Goal: Feedback & Contribution: Contribute content

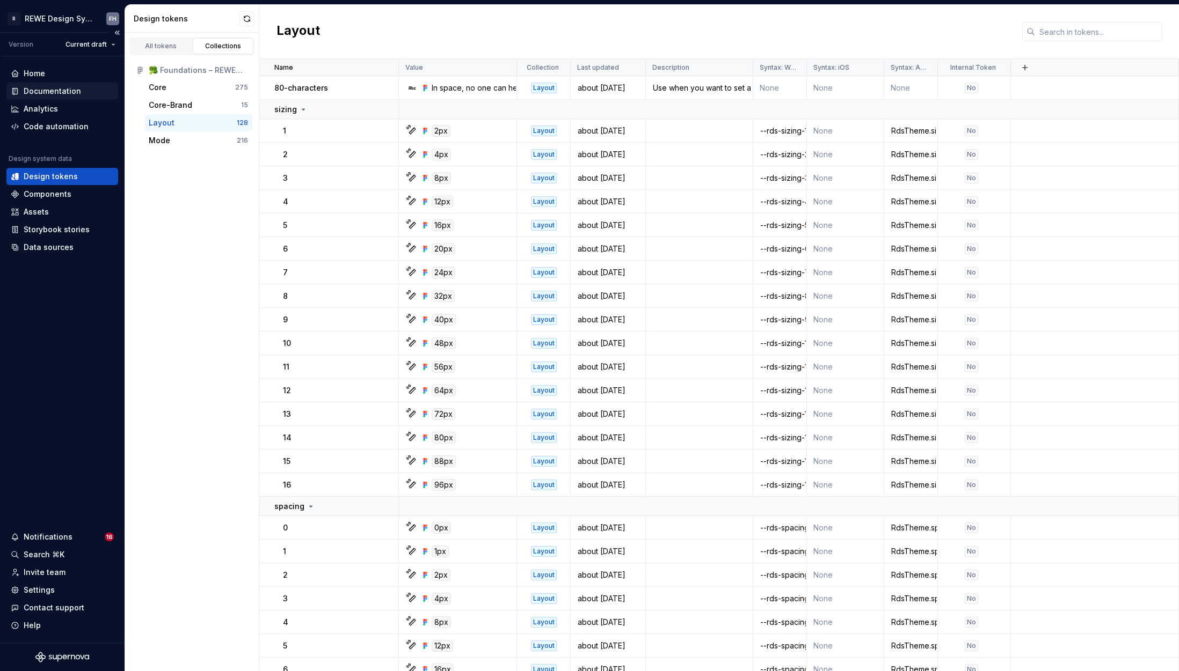
click at [60, 91] on div "Documentation" at bounding box center [52, 91] width 57 height 11
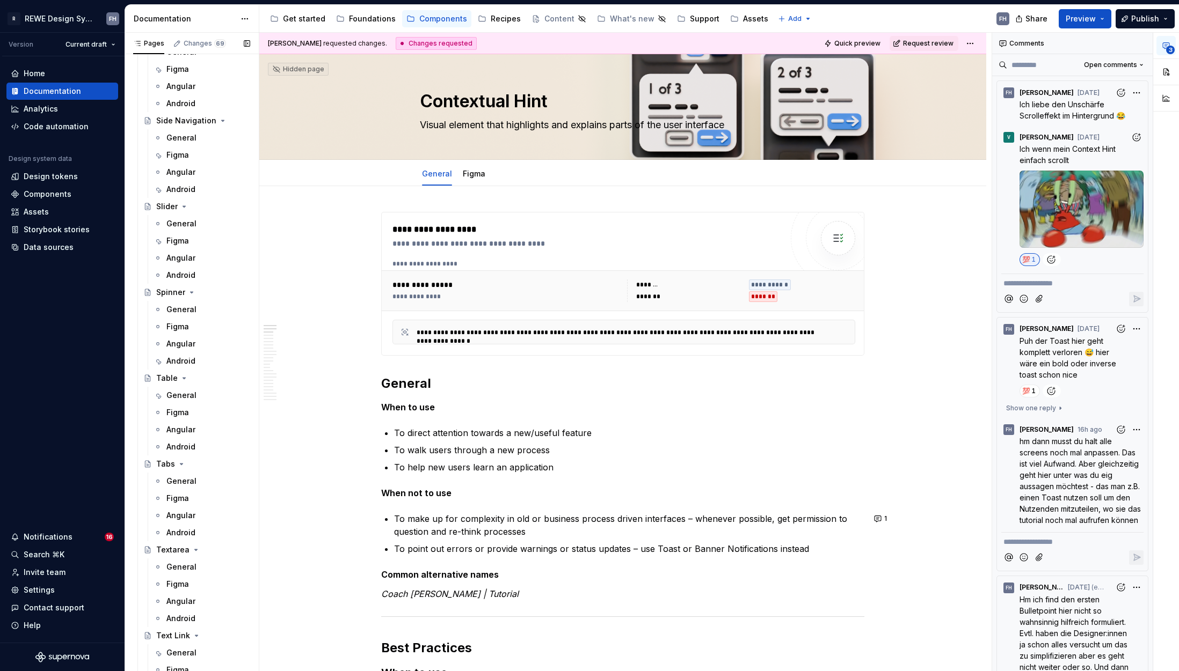
scroll to position [2339, 0]
click at [181, 217] on div "General" at bounding box center [181, 220] width 30 height 11
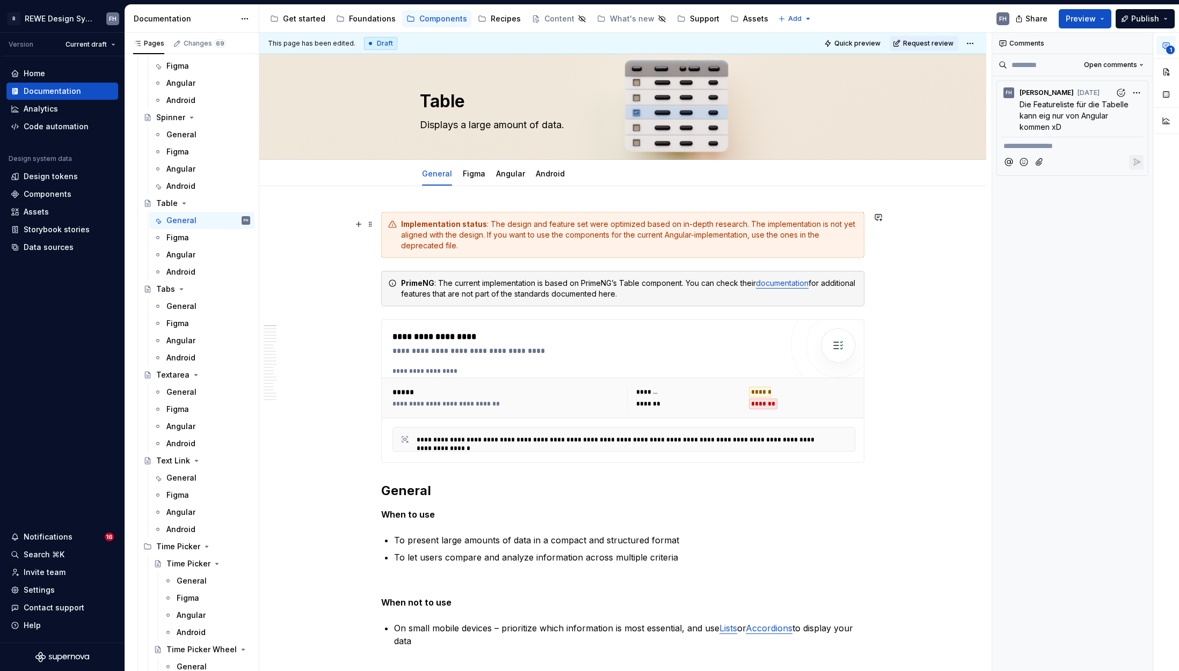
click at [729, 240] on div "Implementation status : The design and feature set were optimized based on in-d…" at bounding box center [629, 235] width 456 height 32
type textarea "*"
click at [486, 232] on div "Implementation status : The design and feature set were optimized based on in-d…" at bounding box center [629, 235] width 456 height 32
click at [487, 233] on div "Implementation status : The design and feature set were optimized based on in-d…" at bounding box center [629, 235] width 456 height 32
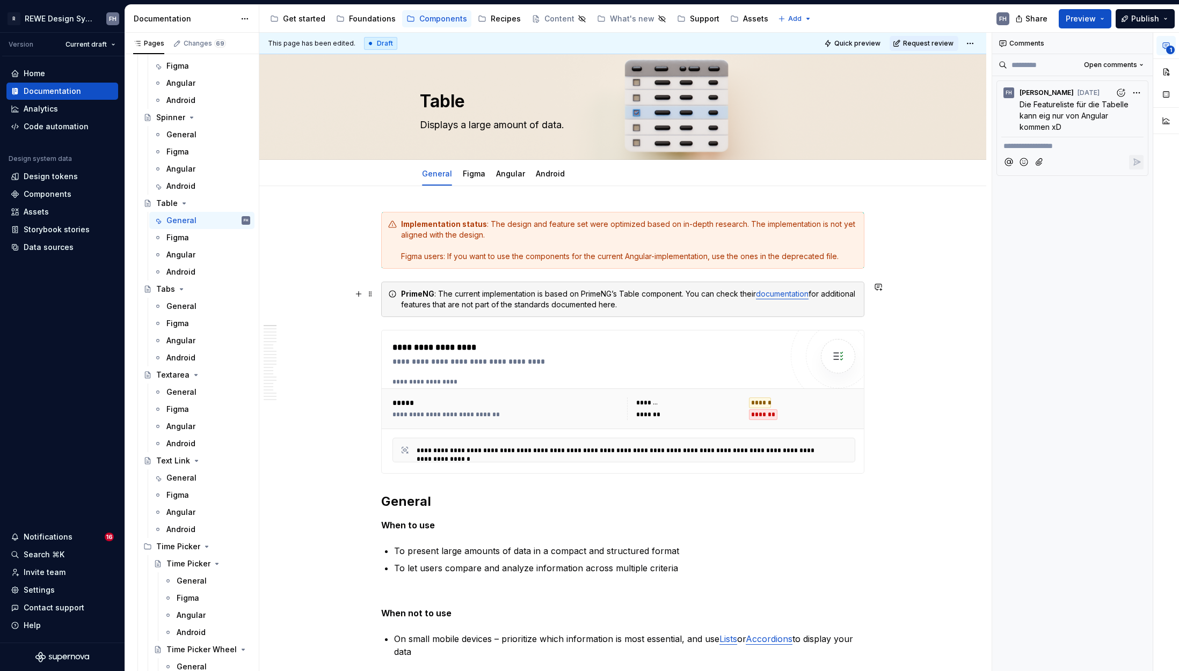
click at [479, 294] on div "PrimeNG : The current implementation is based on PrimeNG’s Table component. You…" at bounding box center [629, 299] width 456 height 21
click at [485, 290] on div "PrimeNG : The current DSA implementation is based on PrimeNG’s Table component.…" at bounding box center [629, 299] width 456 height 21
click at [470, 292] on div "PrimeNG : The current Angular implementation is based on PrimeNG’s Table compon…" at bounding box center [629, 299] width 456 height 21
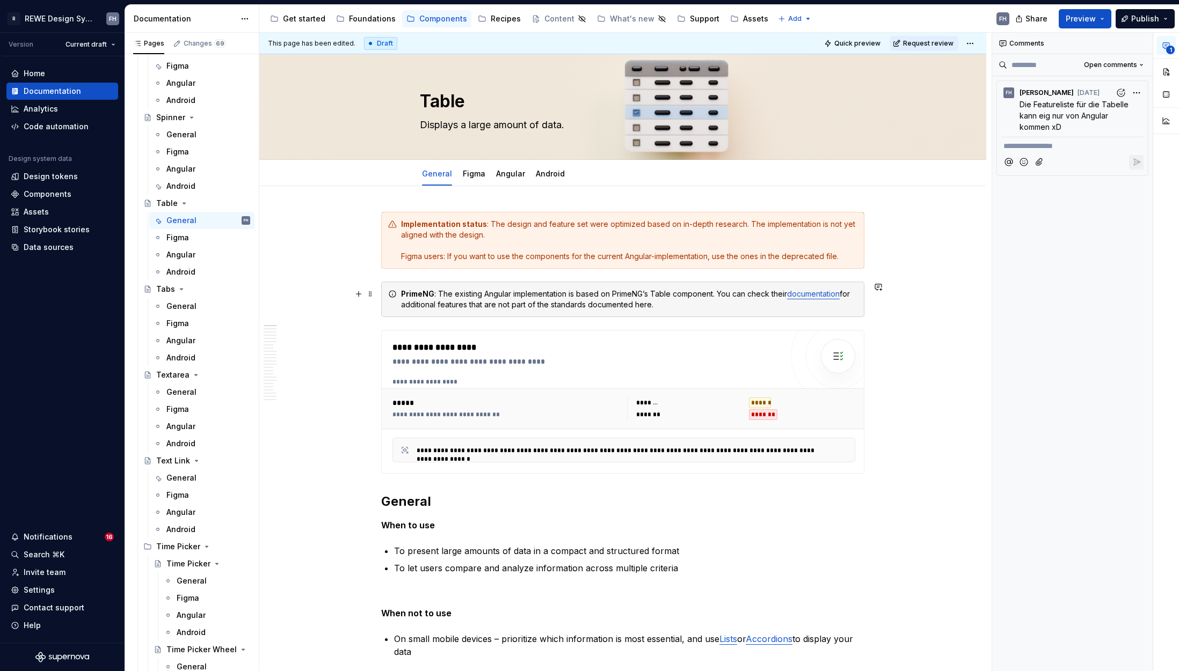
click at [662, 303] on div "PrimeNG : The existing Angular implementation is based on PrimeNG’s Table compo…" at bounding box center [629, 299] width 456 height 21
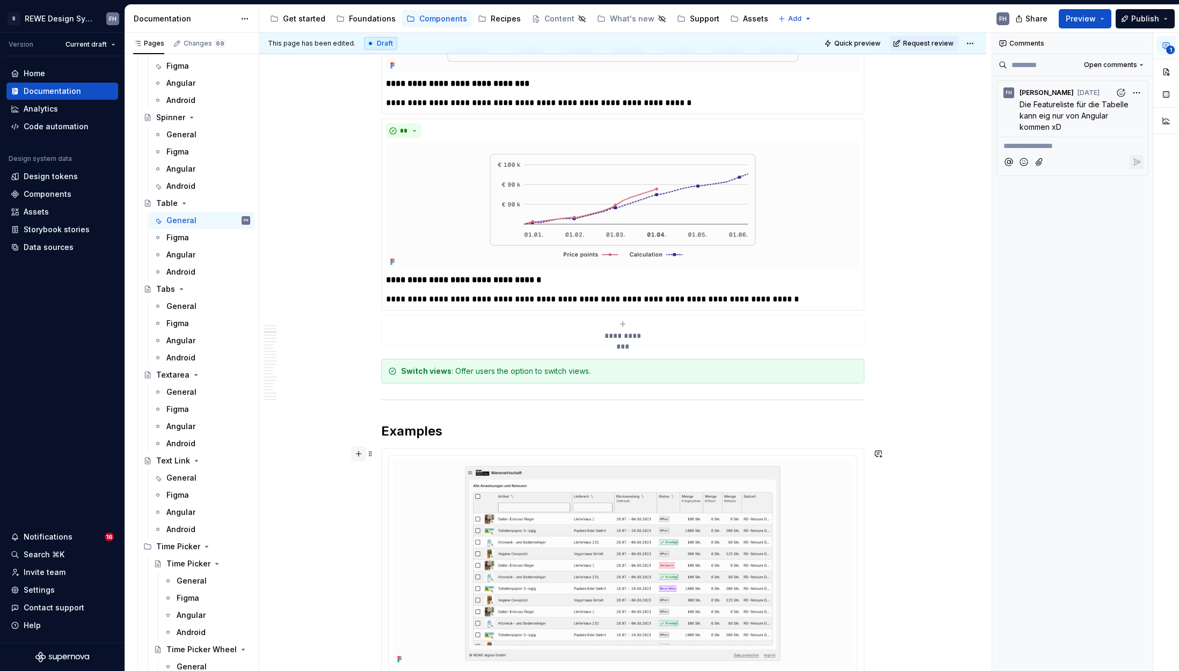
scroll to position [2216, 0]
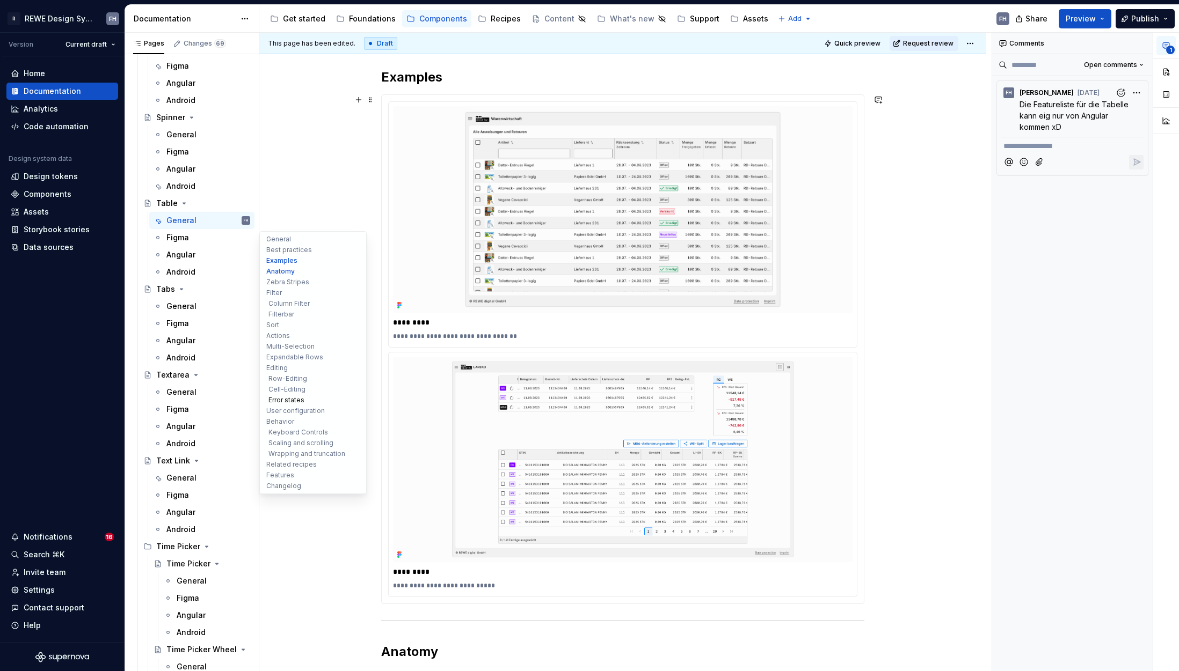
click at [299, 400] on button "Error states" at bounding box center [313, 400] width 102 height 11
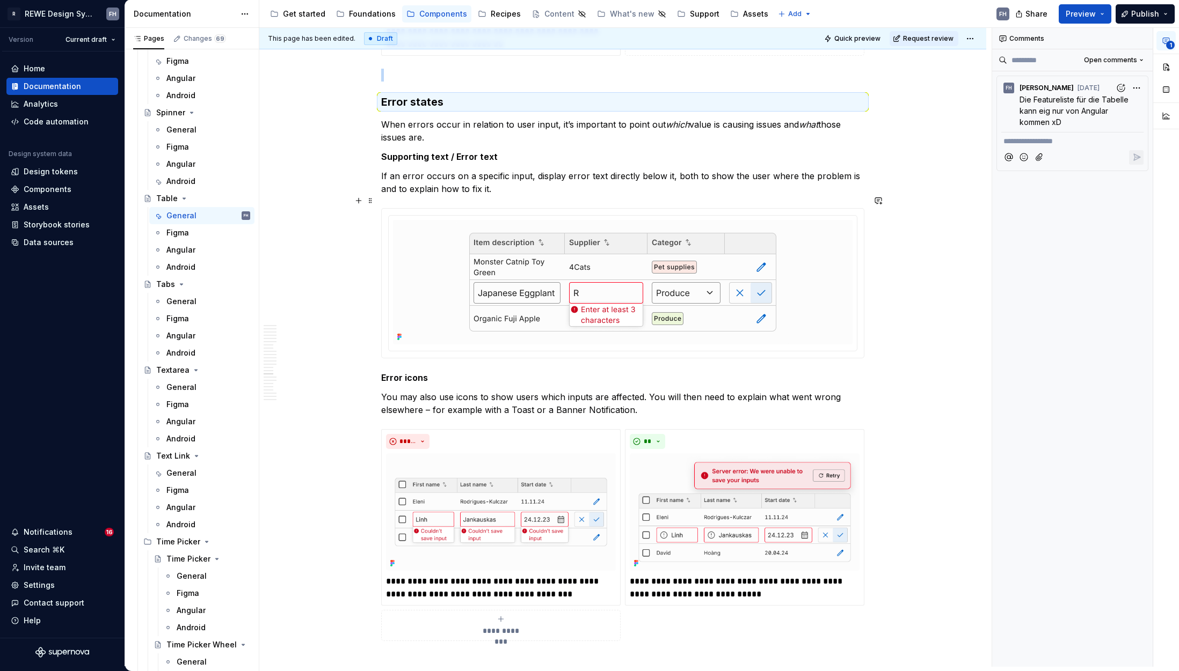
scroll to position [9966, 0]
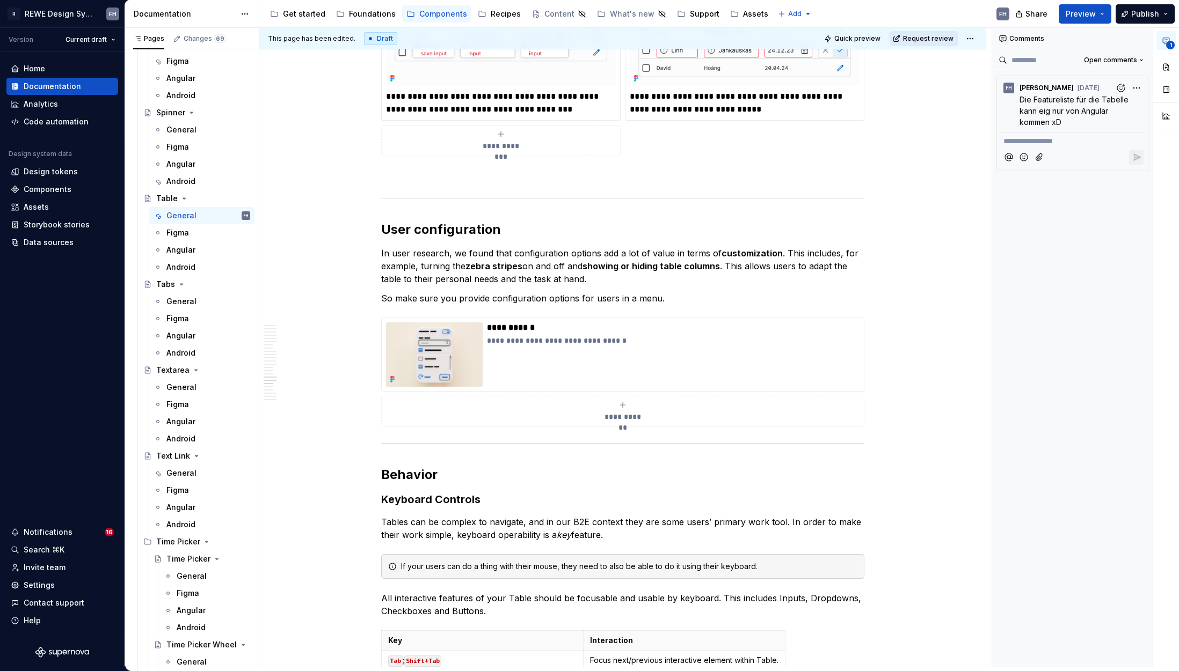
click at [912, 42] on span "Request review" at bounding box center [928, 38] width 50 height 9
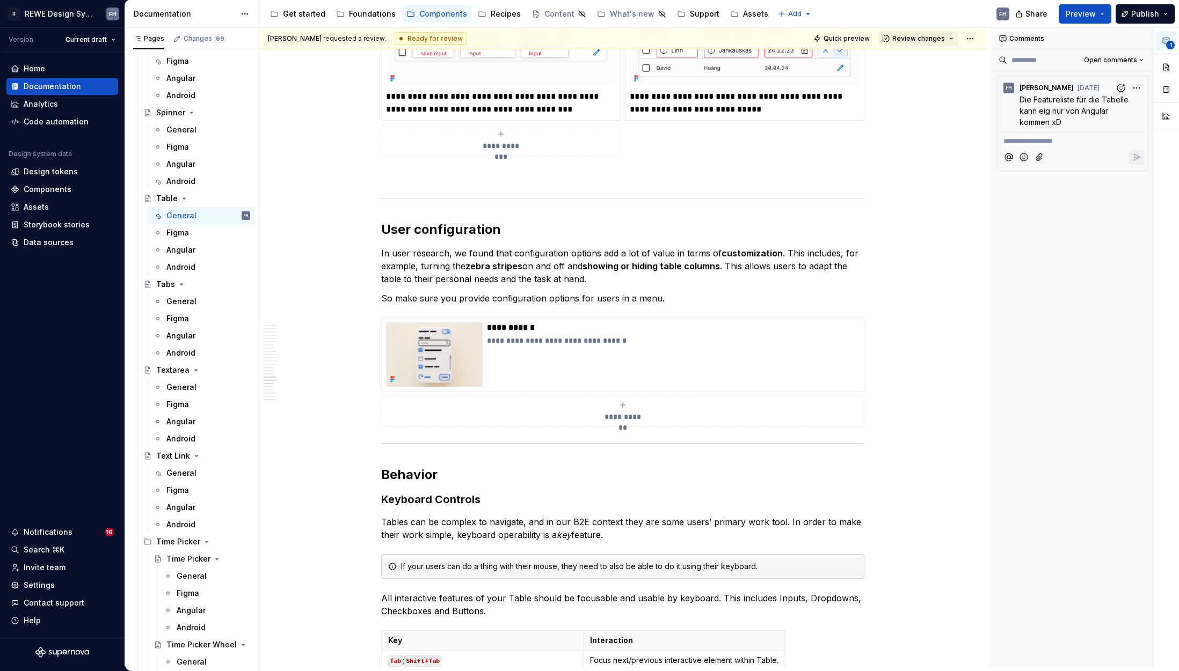
click at [913, 35] on span "Review changes" at bounding box center [918, 38] width 53 height 9
click at [922, 60] on div "Approve" at bounding box center [948, 59] width 94 height 11
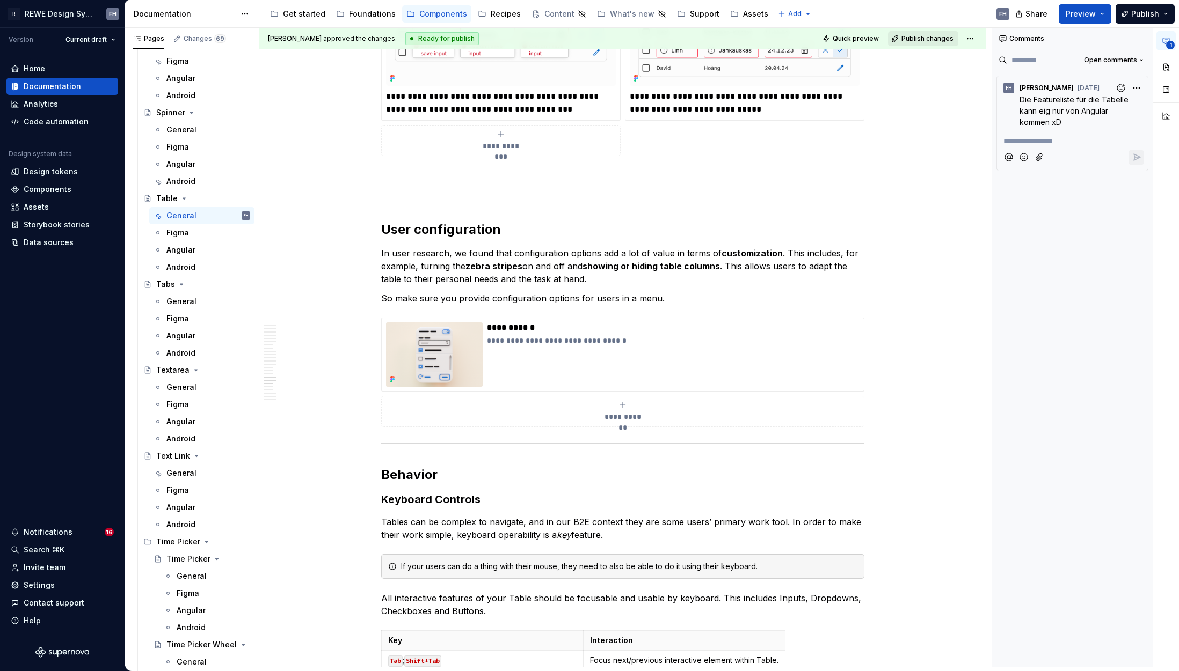
click at [925, 40] on span "Publish changes" at bounding box center [927, 38] width 52 height 9
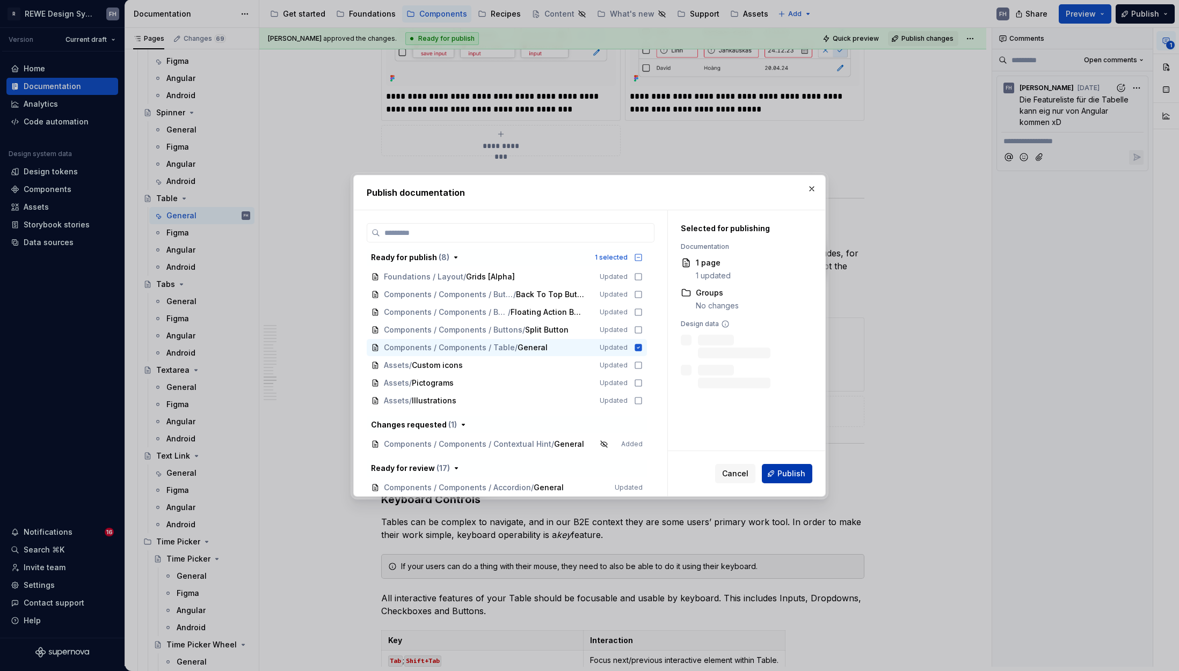
click at [794, 474] on span "Publish" at bounding box center [791, 474] width 28 height 11
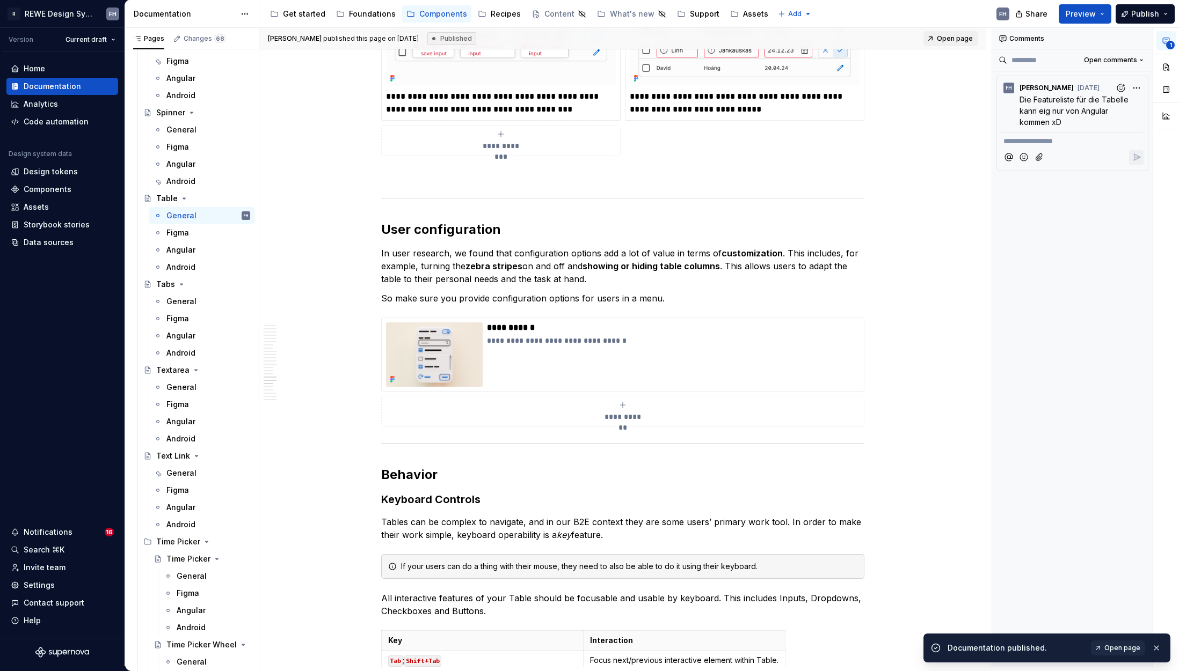
type textarea "*"
click at [1114, 646] on span "Open page" at bounding box center [1122, 648] width 36 height 9
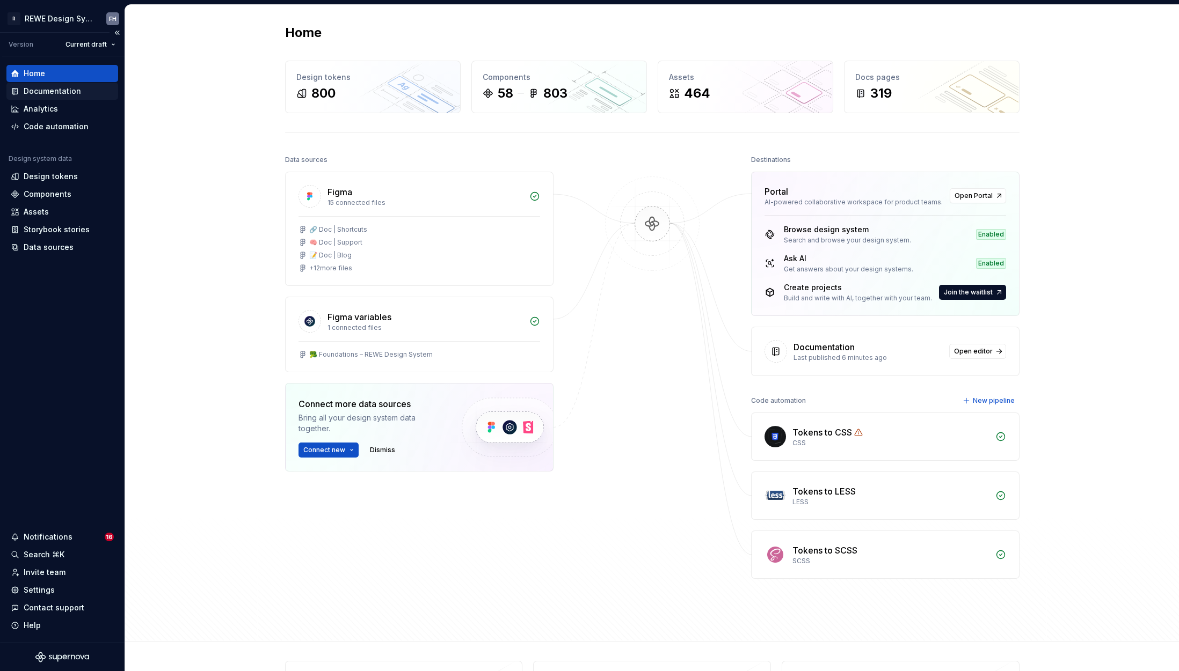
click at [50, 92] on div "Documentation" at bounding box center [52, 91] width 57 height 11
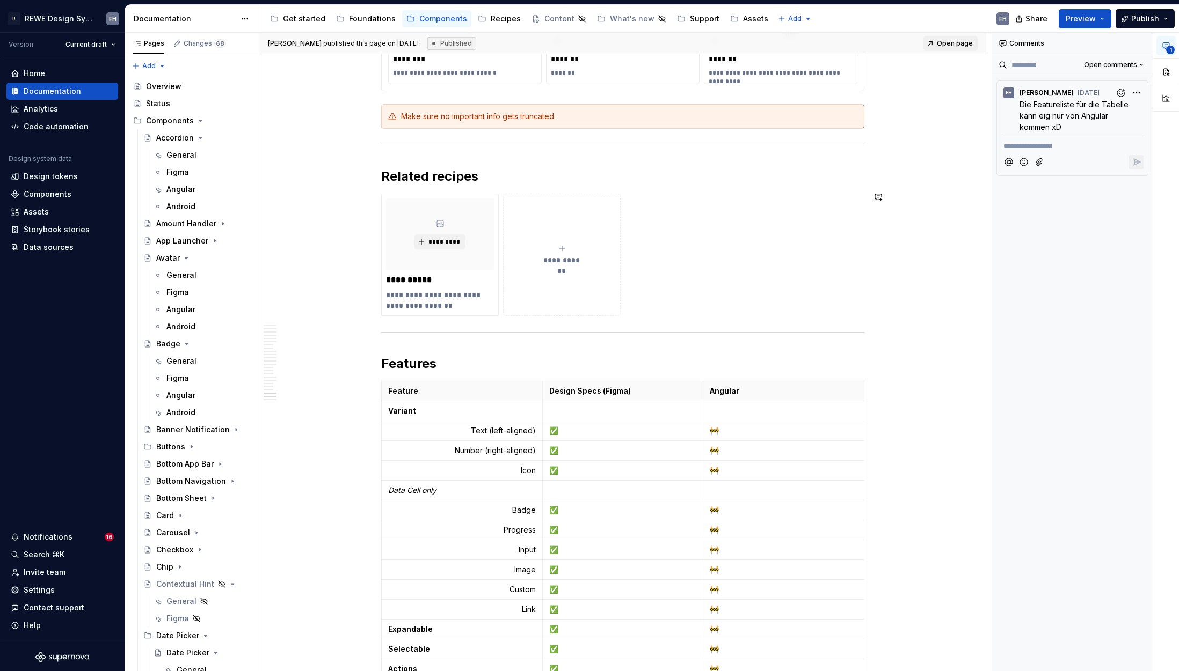
scroll to position [12804, 0]
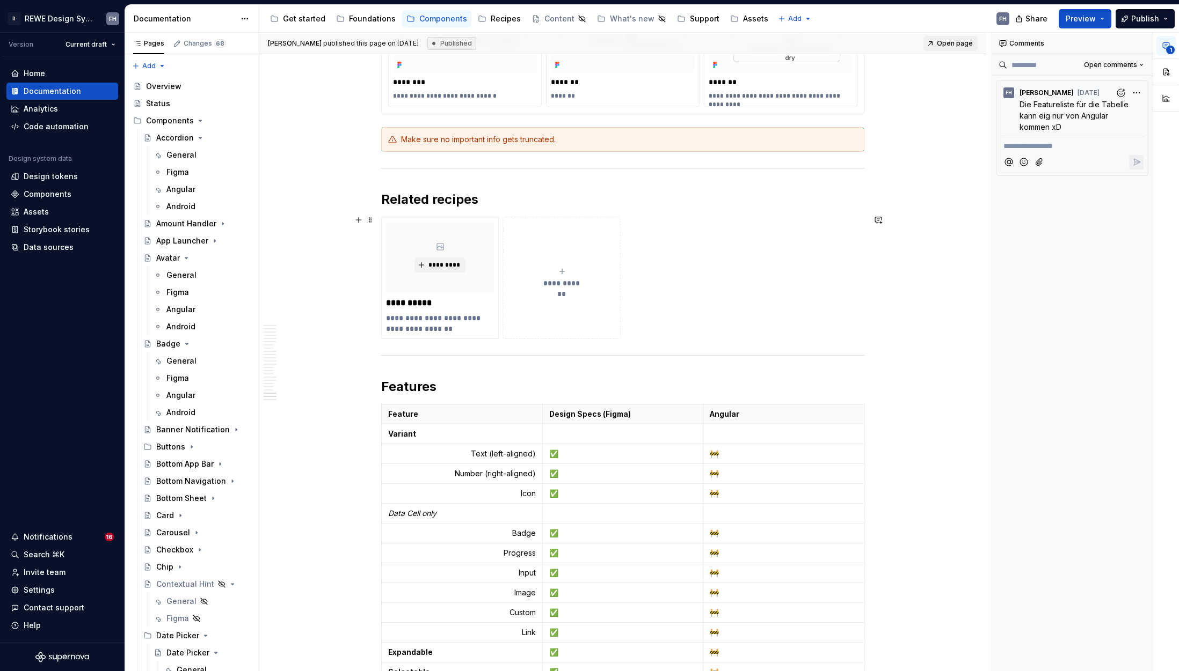
click at [560, 271] on icon "submit" at bounding box center [562, 271] width 9 height 9
type textarea "*"
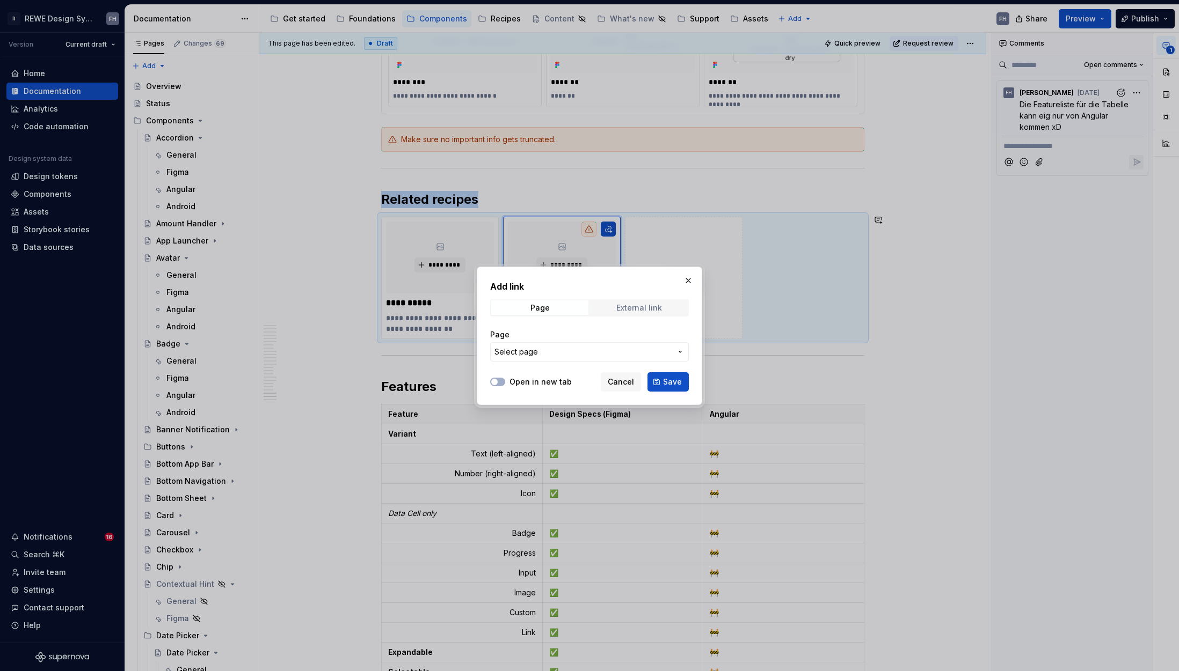
click at [627, 307] on div "External link" at bounding box center [639, 308] width 46 height 9
click at [567, 302] on span "Page" at bounding box center [539, 308] width 97 height 15
click at [545, 349] on span "Select page" at bounding box center [582, 352] width 177 height 11
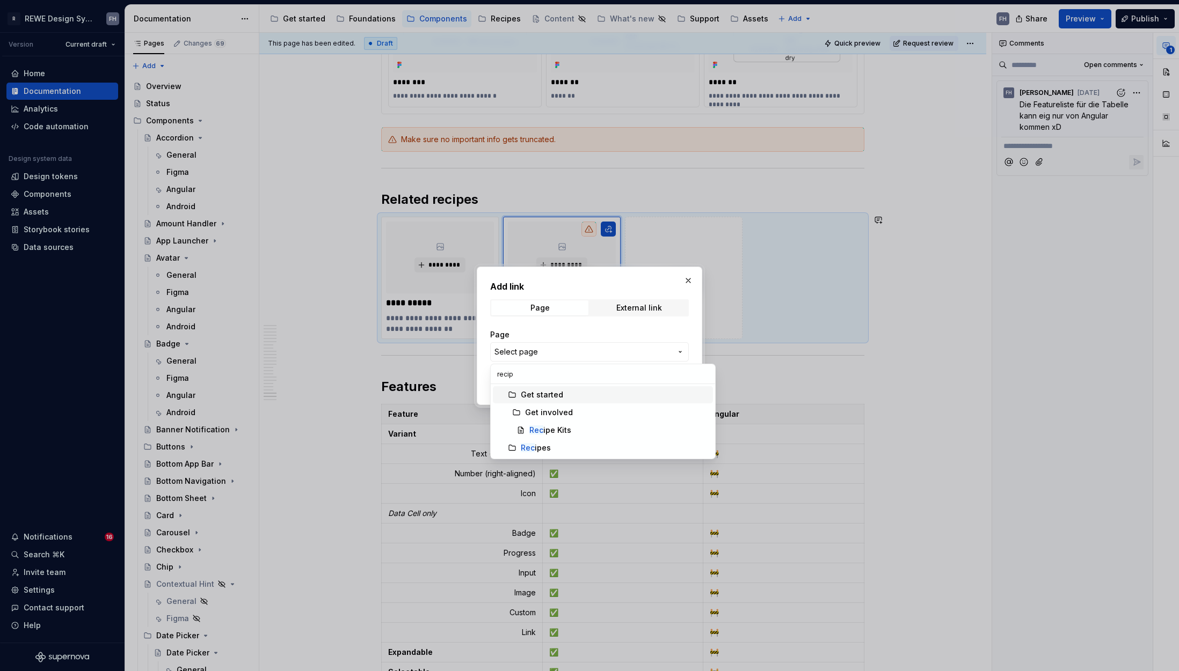
type input "recipe"
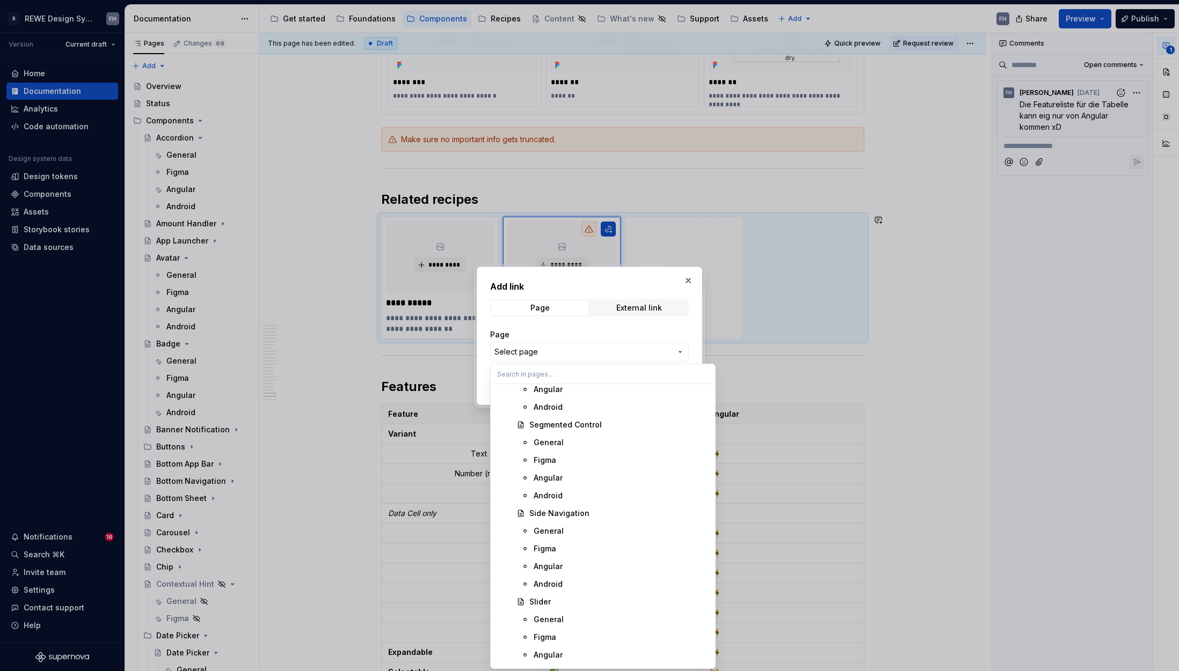
scroll to position [4987, 0]
type textarea "*"
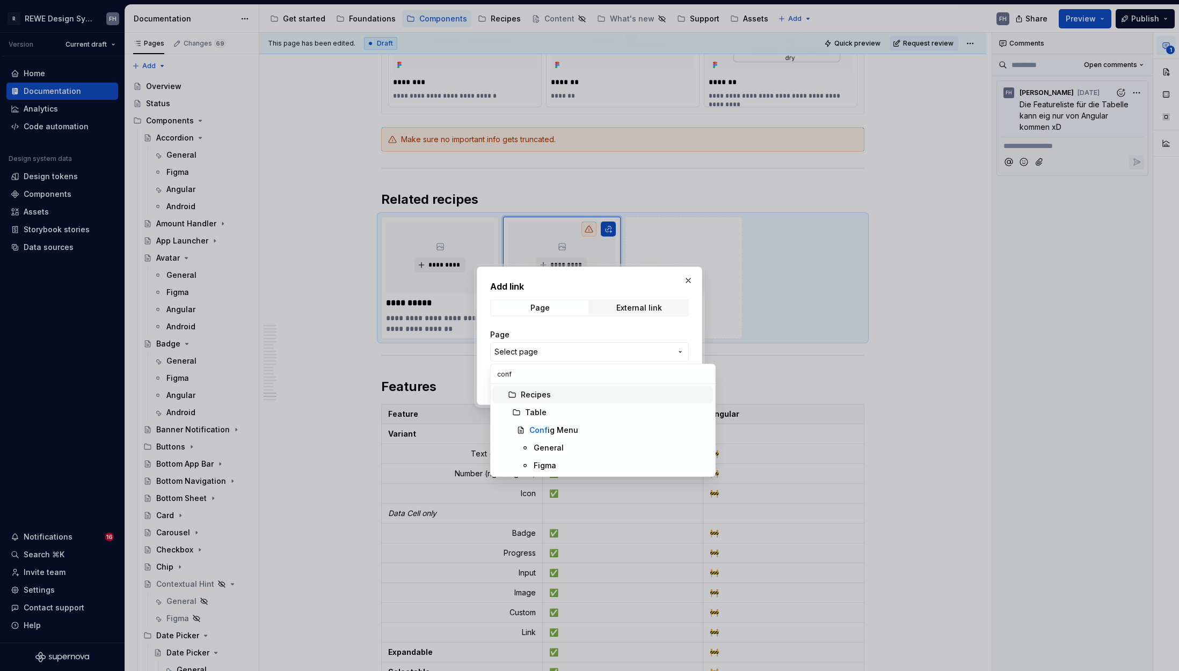
scroll to position [0, 0]
type input "config"
click at [588, 434] on div "Config Menu" at bounding box center [618, 430] width 179 height 11
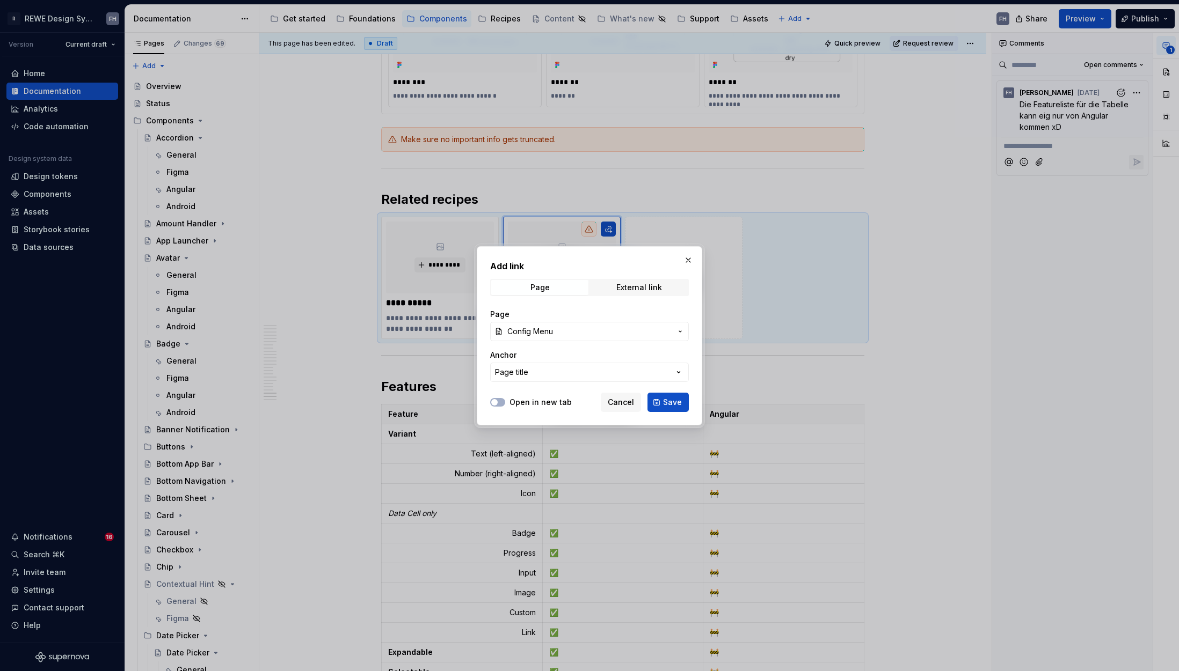
click at [508, 400] on div "Open in new tab" at bounding box center [531, 402] width 82 height 11
click at [500, 401] on button "Open in new tab" at bounding box center [497, 402] width 15 height 9
click at [497, 399] on icon "button" at bounding box center [494, 402] width 9 height 6
click at [665, 401] on span "Save" at bounding box center [672, 402] width 19 height 11
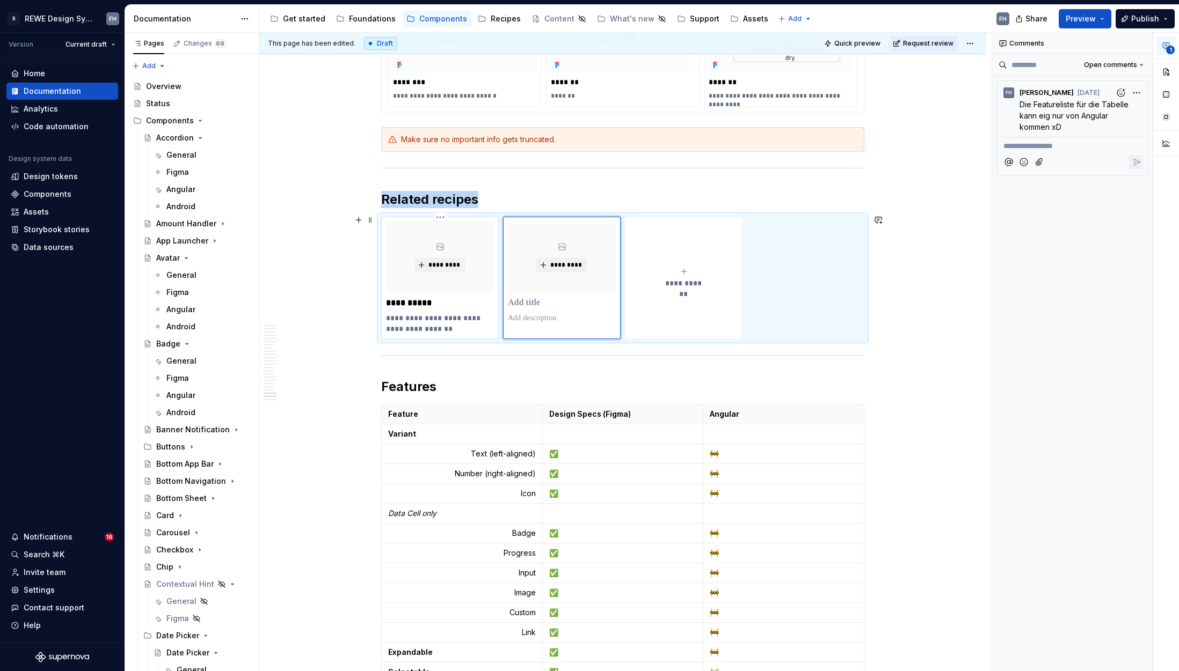
click at [453, 303] on p "**********" at bounding box center [440, 303] width 108 height 11
click at [542, 300] on p at bounding box center [562, 303] width 108 height 11
type textarea "*"
type input "Config Menu"
click at [445, 301] on p "**********" at bounding box center [440, 303] width 108 height 11
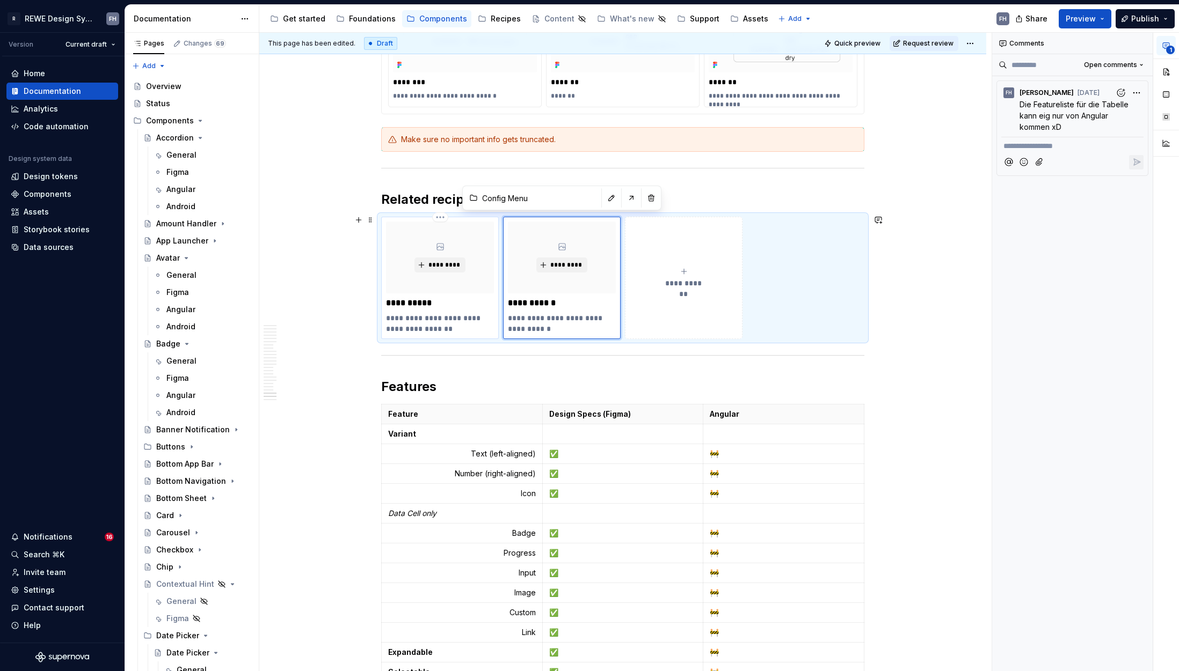
type textarea "*"
type input "Action Bar / General"
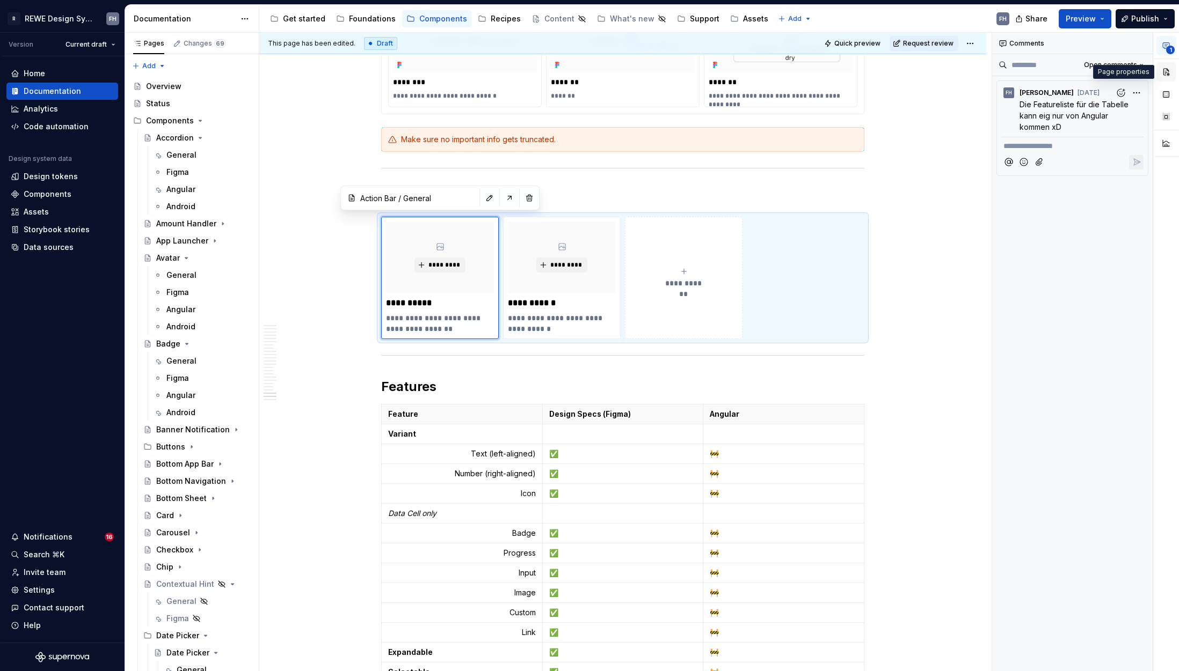
click at [1162, 75] on button "button" at bounding box center [1165, 71] width 19 height 19
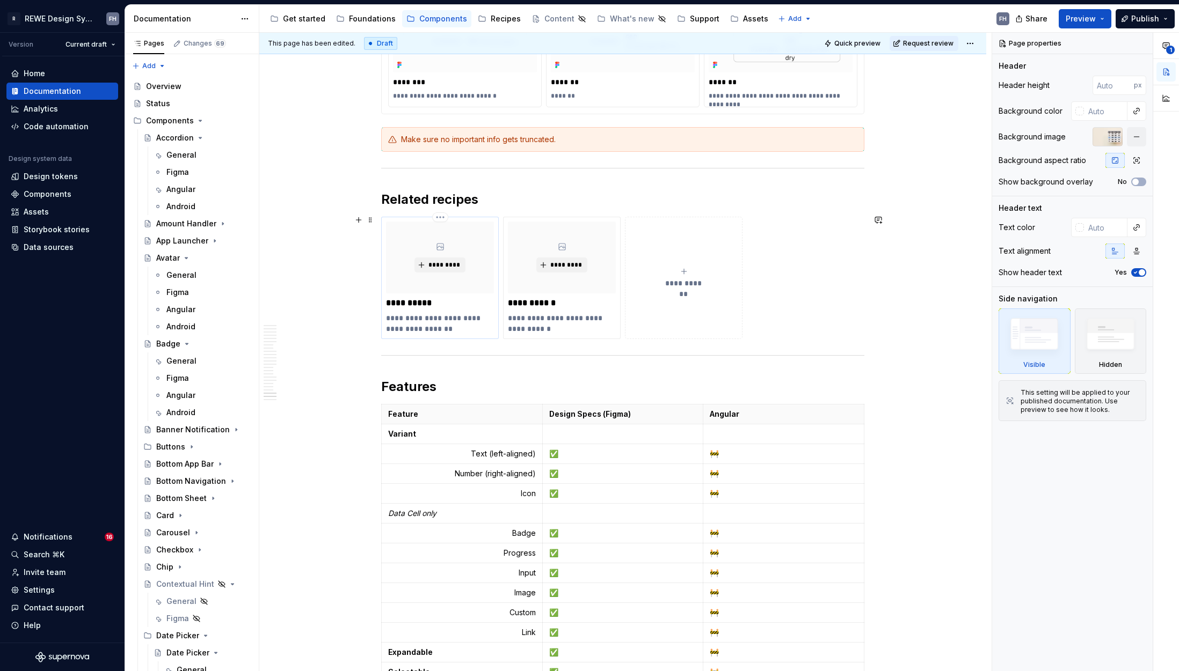
click at [447, 289] on div "*********" at bounding box center [440, 258] width 108 height 72
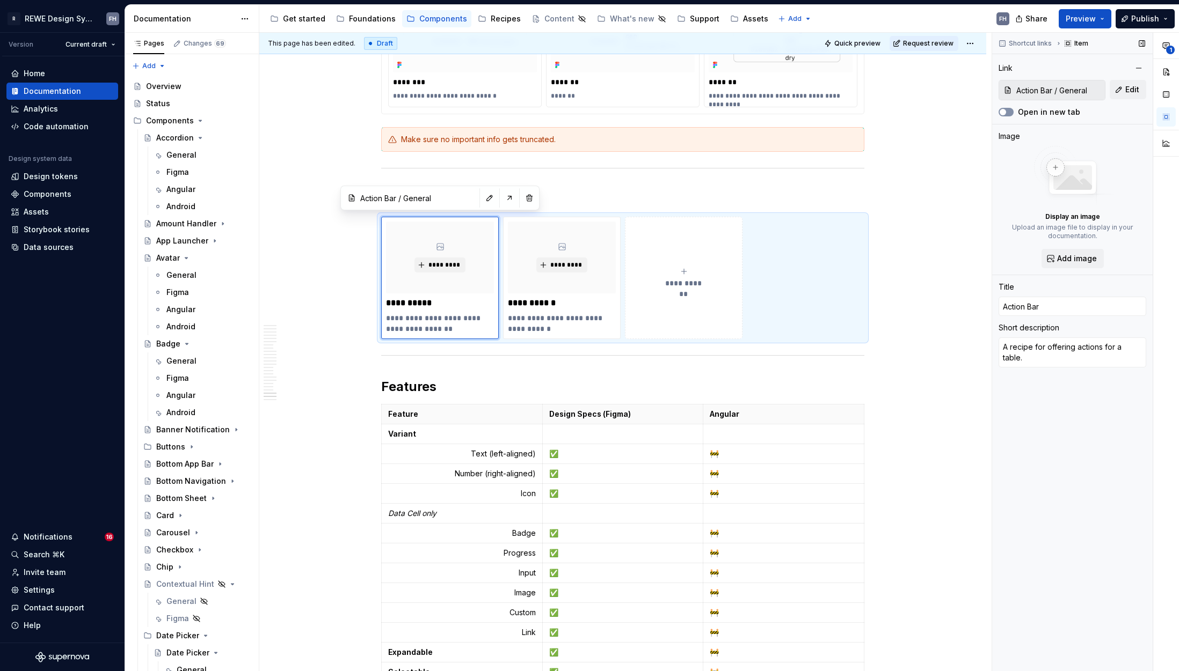
click at [1009, 114] on button "Open in new tab" at bounding box center [1005, 112] width 15 height 9
click at [676, 264] on button "**********" at bounding box center [684, 278] width 118 height 122
type textarea "*"
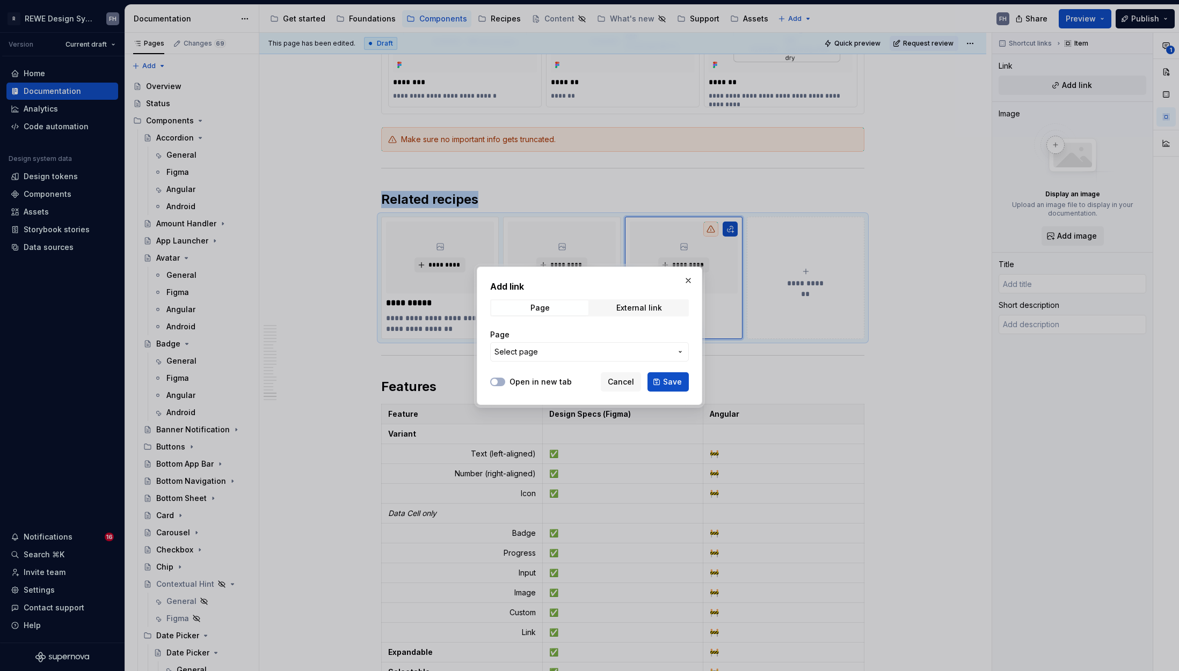
type textarea "*"
click at [570, 353] on span "Select page" at bounding box center [582, 352] width 177 height 11
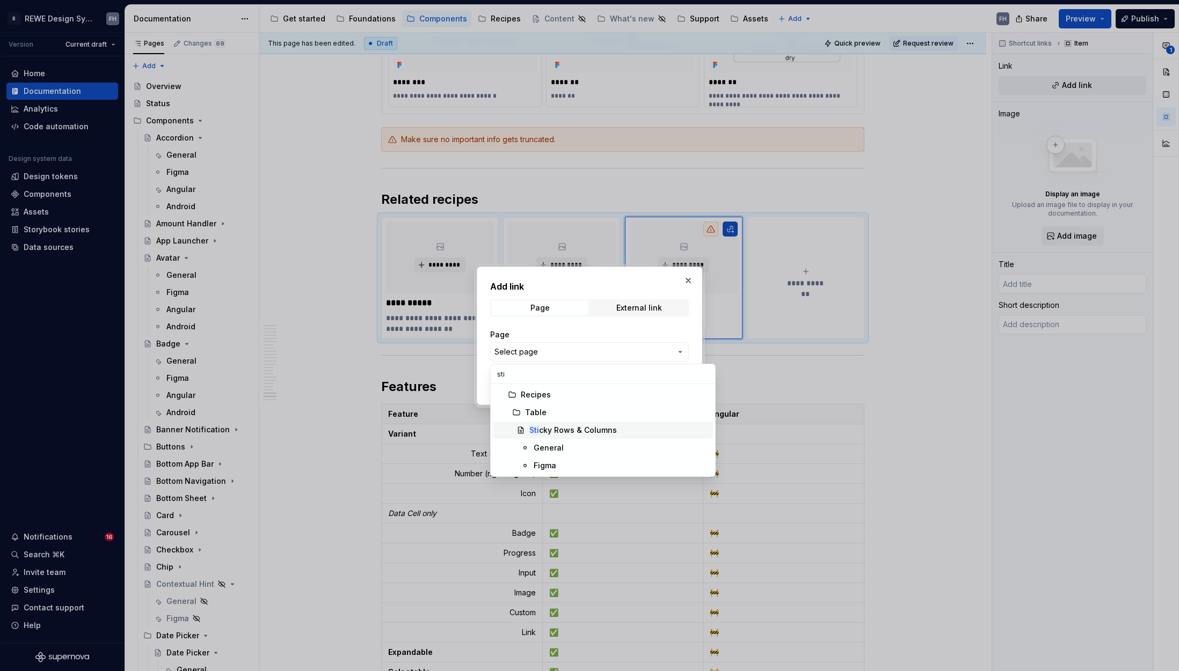
type input "sti"
click at [592, 430] on div "Sti cky Rows & Columns" at bounding box center [572, 430] width 87 height 11
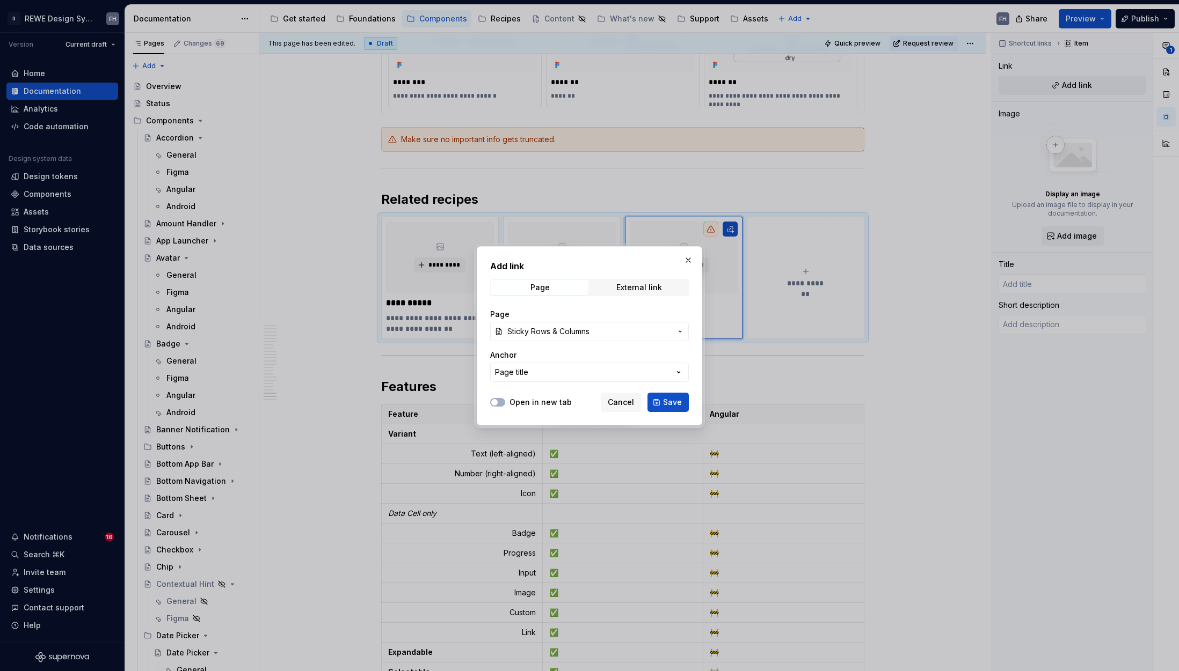
click at [518, 399] on label "Open in new tab" at bounding box center [540, 402] width 62 height 11
click at [505, 399] on button "Open in new tab" at bounding box center [497, 402] width 15 height 9
click at [671, 403] on span "Save" at bounding box center [672, 402] width 19 height 11
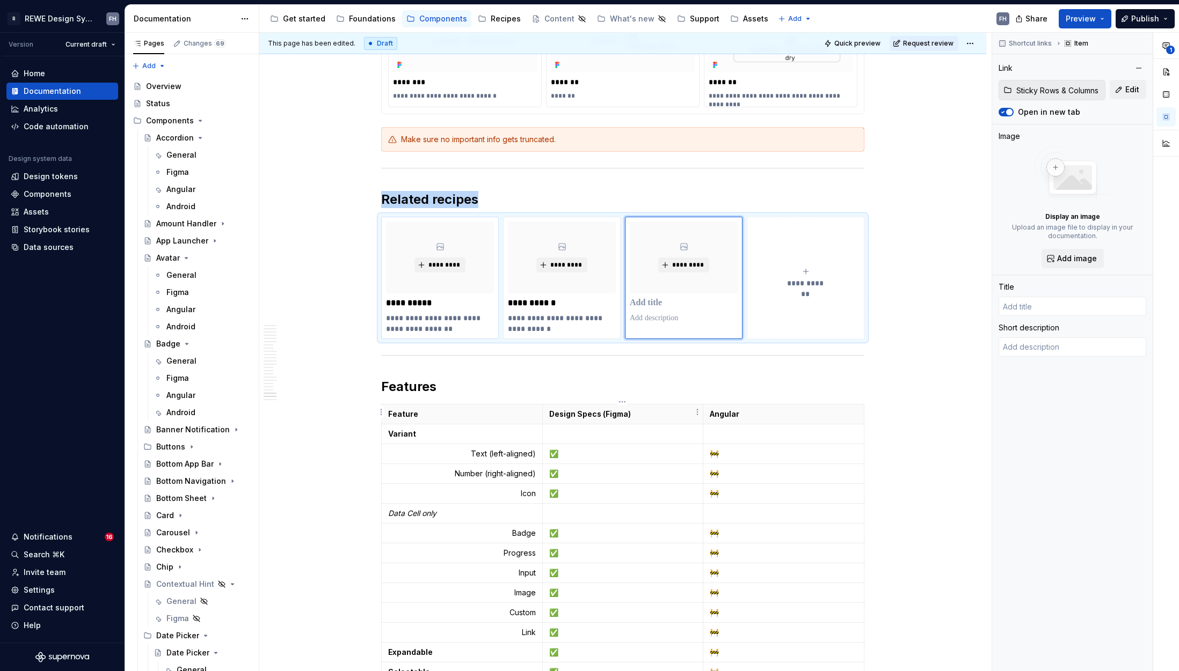
type textarea "*"
type input "Sticky Rows & Columns"
type textarea "Helps users compare values in a Table"
type textarea "*"
type input "Action Bar"
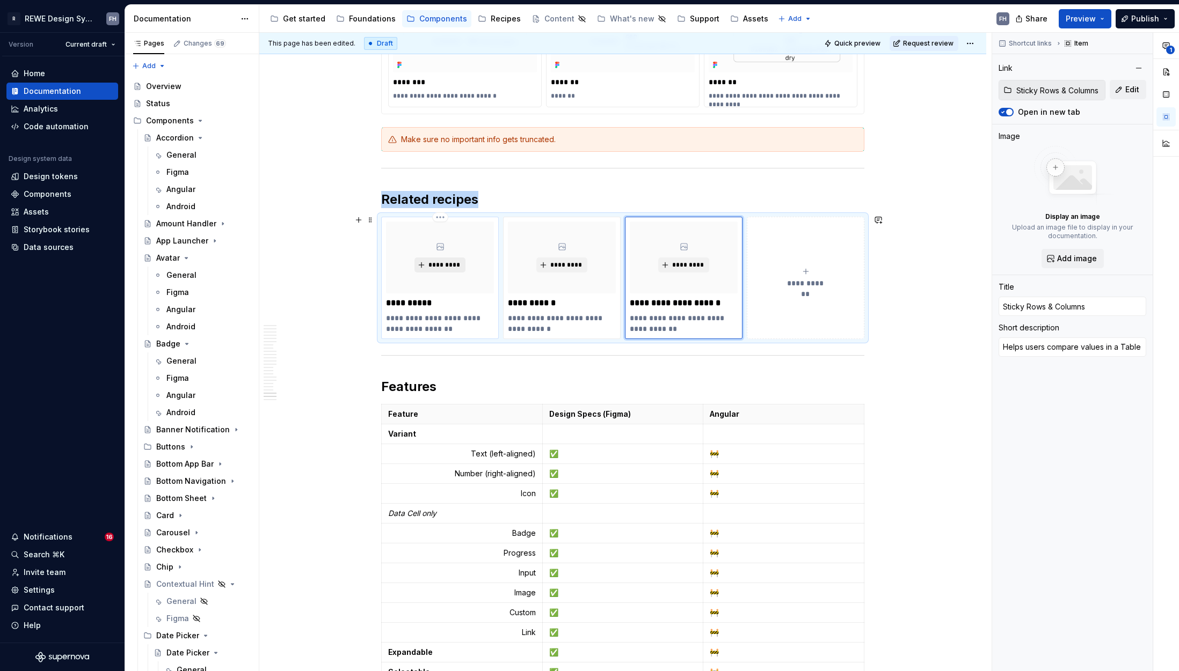
type textarea "A recipe for offering actions for a table."
type input "Action Bar / General"
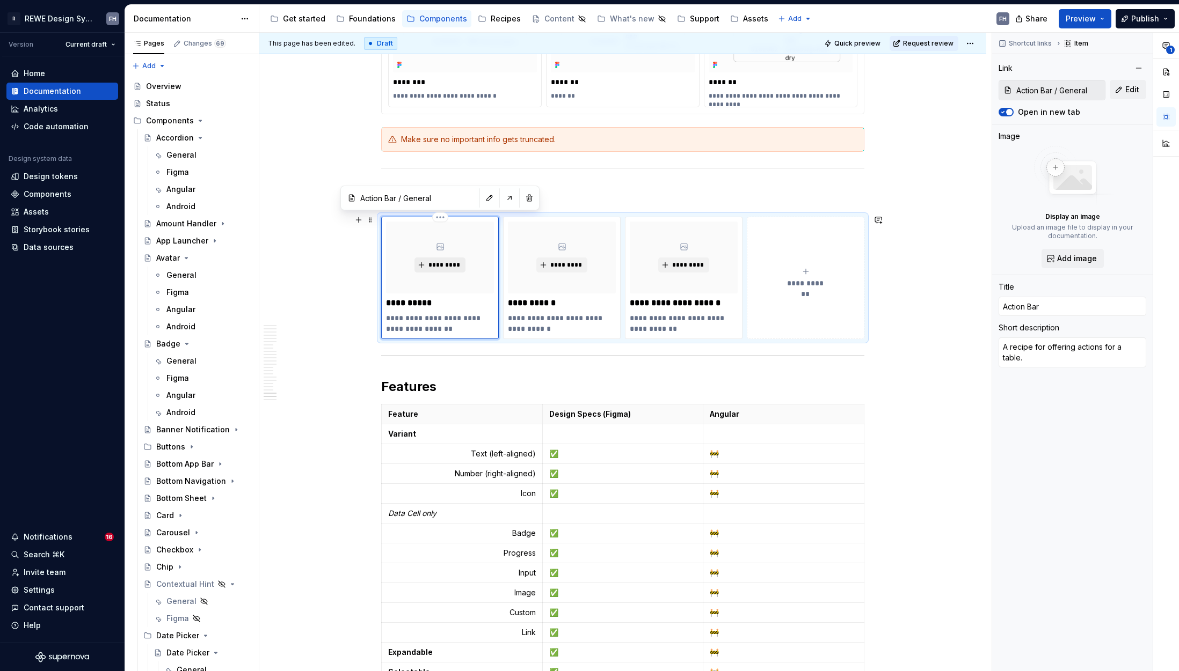
click at [436, 258] on button "*********" at bounding box center [439, 265] width 51 height 15
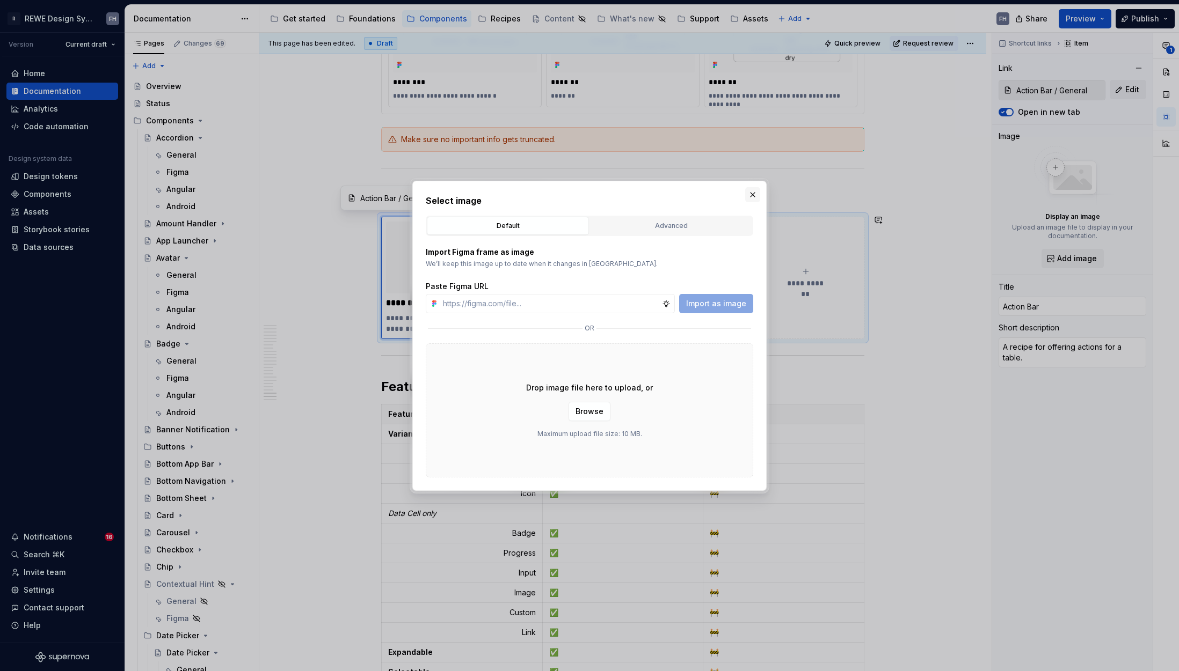
click at [748, 192] on button "button" at bounding box center [752, 194] width 15 height 15
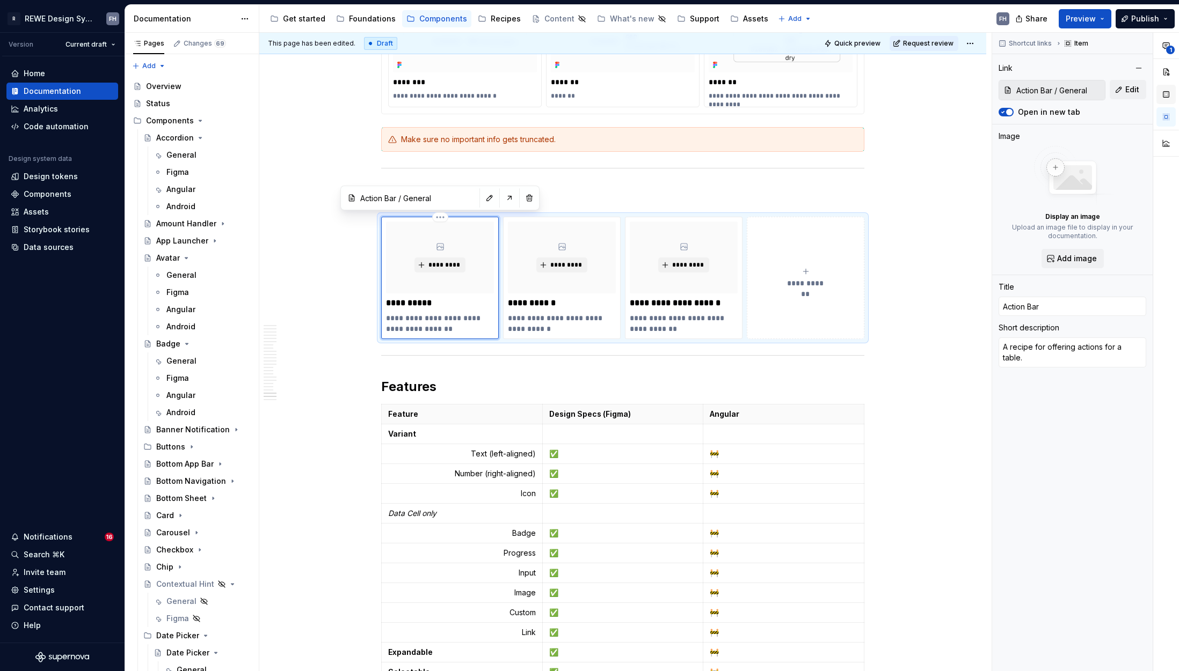
click at [1168, 89] on button "button" at bounding box center [1165, 94] width 19 height 19
click at [451, 278] on div "*********" at bounding box center [440, 258] width 108 height 72
click at [449, 264] on span "*********" at bounding box center [444, 265] width 33 height 9
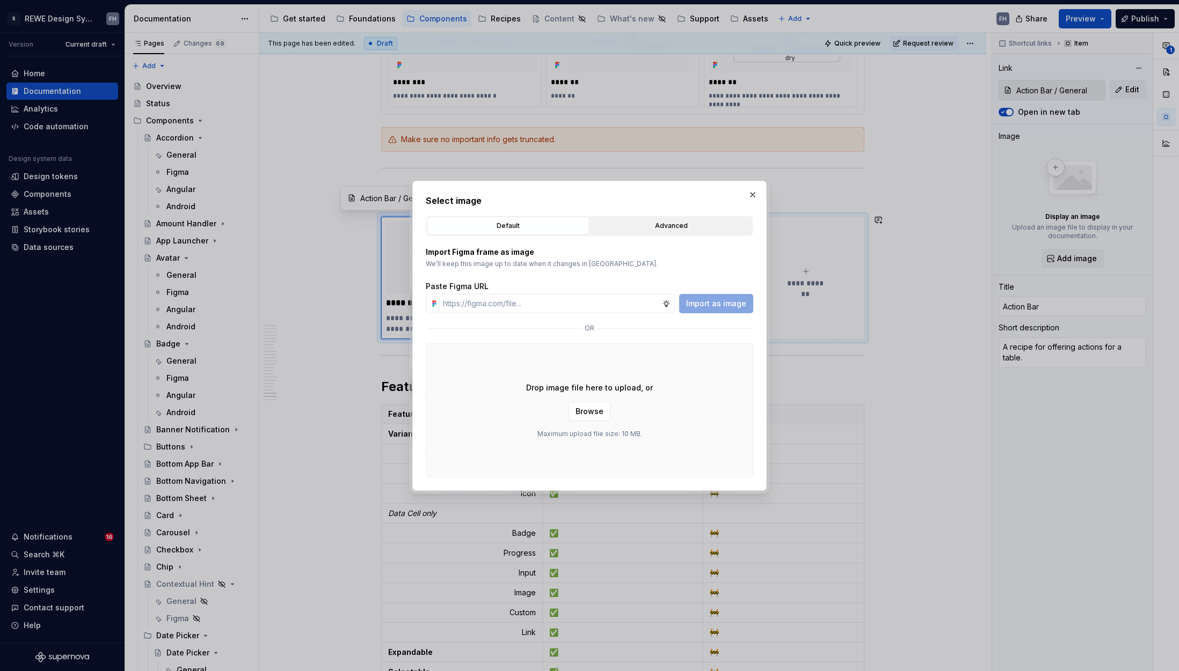
type textarea "*"
click at [649, 228] on div "Advanced" at bounding box center [671, 226] width 155 height 11
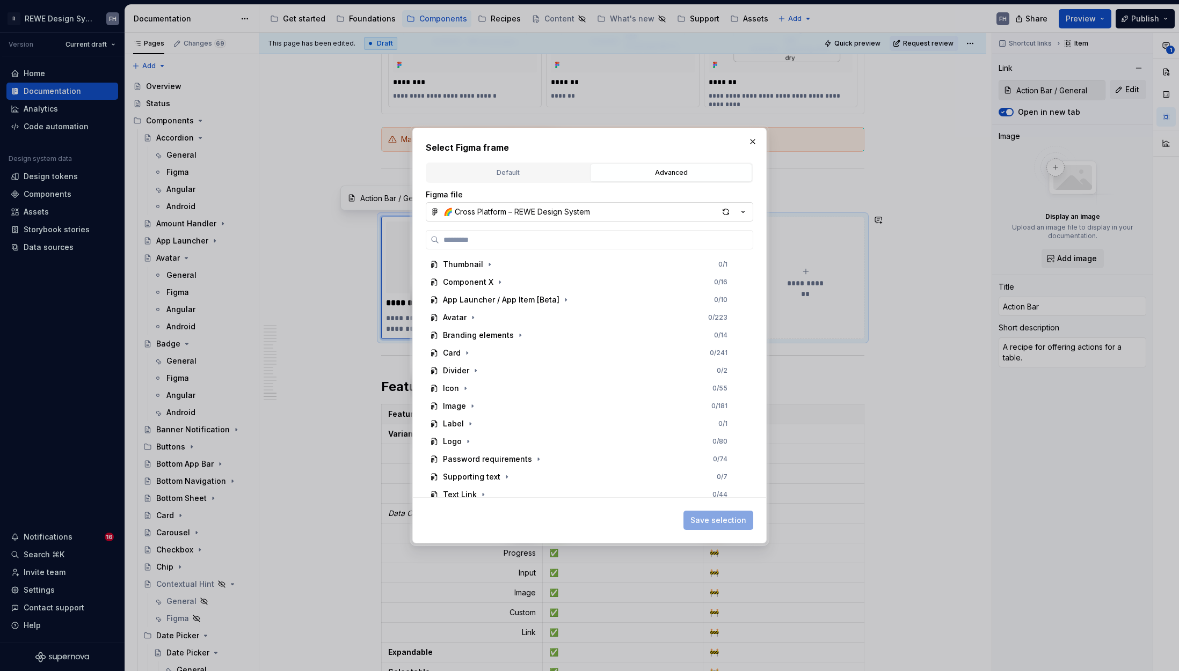
click at [491, 216] on div "🌈 Cross Platform – REWE Design System" at bounding box center [516, 212] width 147 height 11
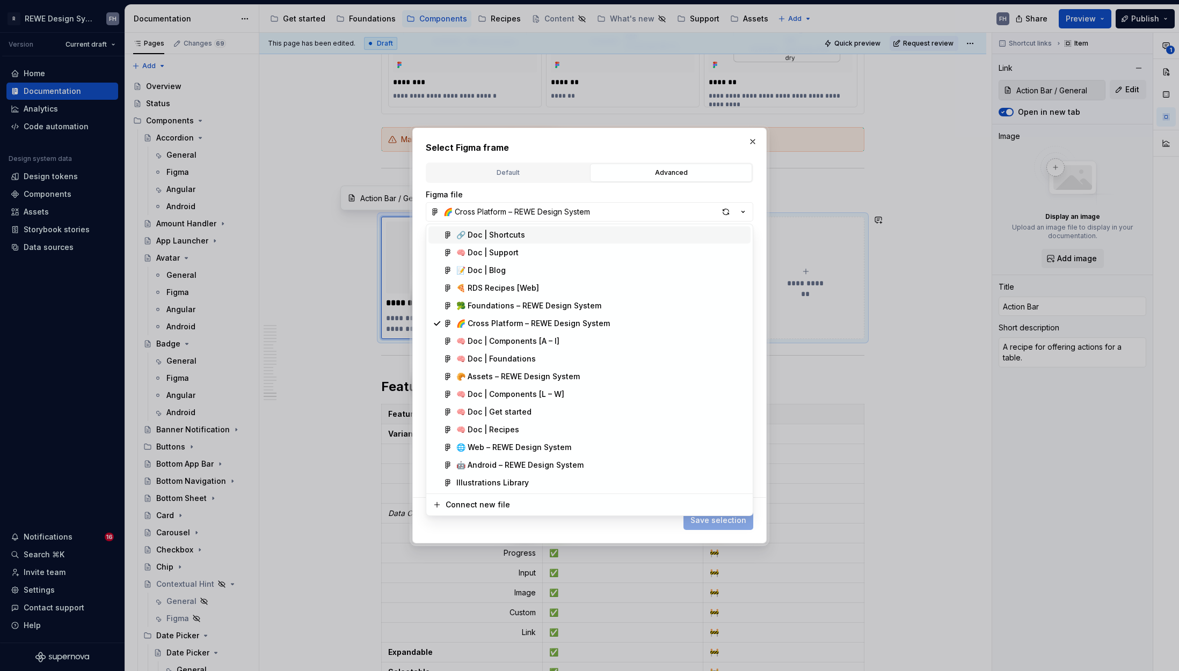
click at [524, 233] on div "🔗 Doc | Shortcuts" at bounding box center [490, 235] width 69 height 11
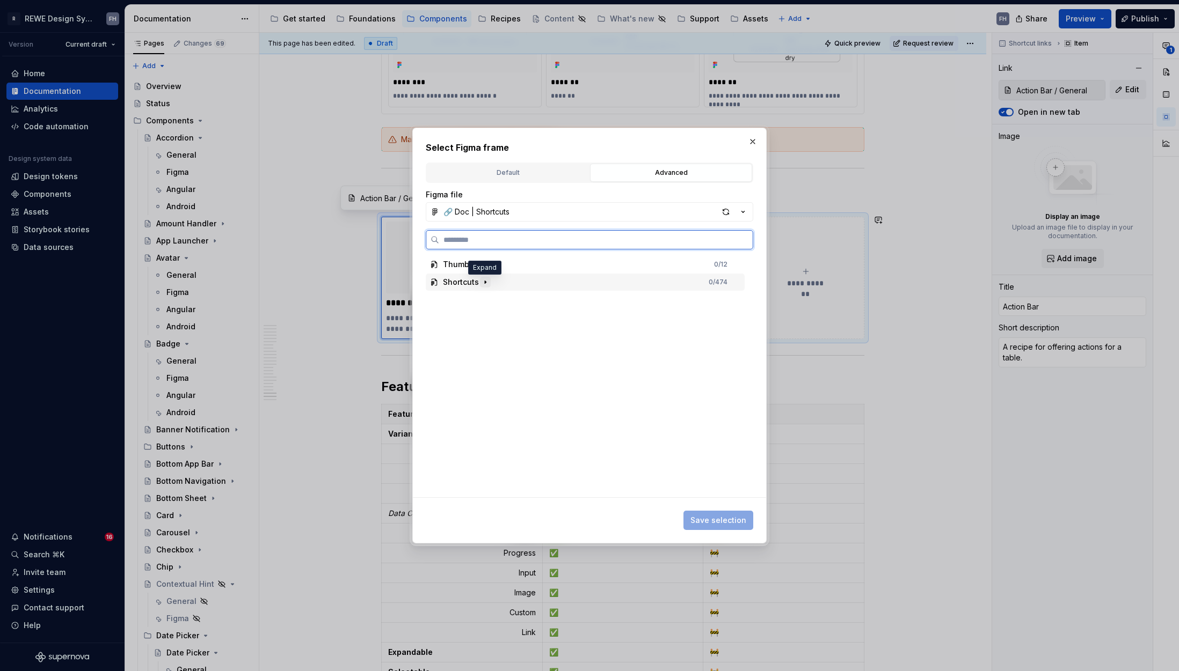
click at [481, 280] on icon "button" at bounding box center [485, 282] width 9 height 9
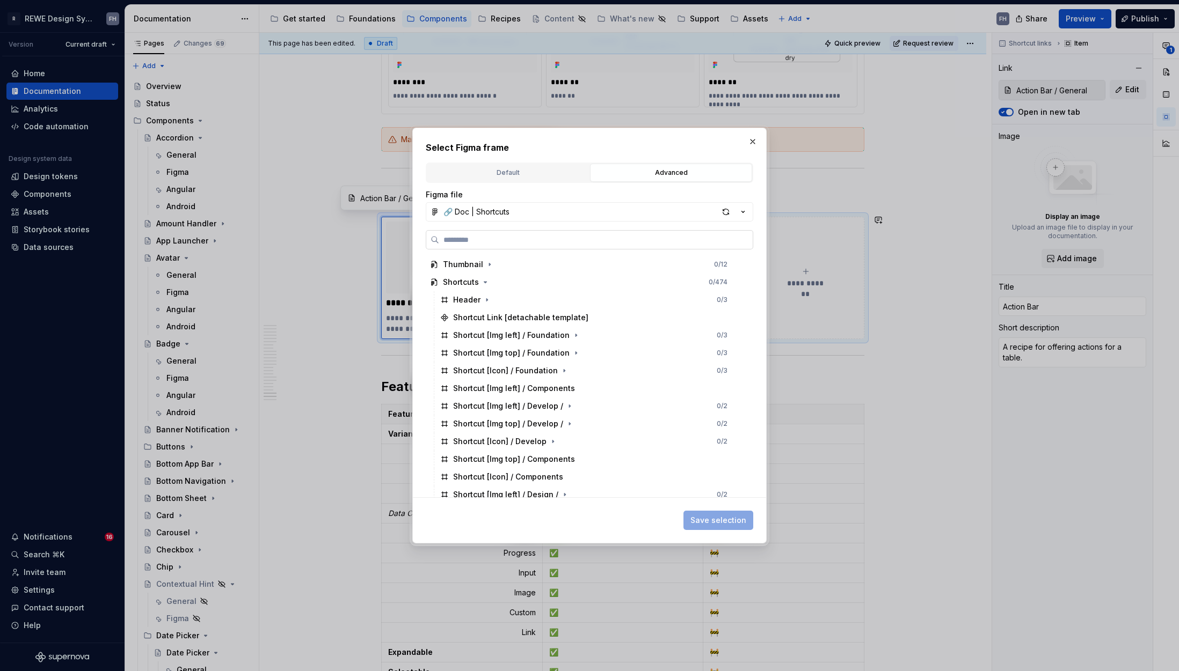
click at [493, 237] on input "search" at bounding box center [595, 240] width 313 height 11
type input "******"
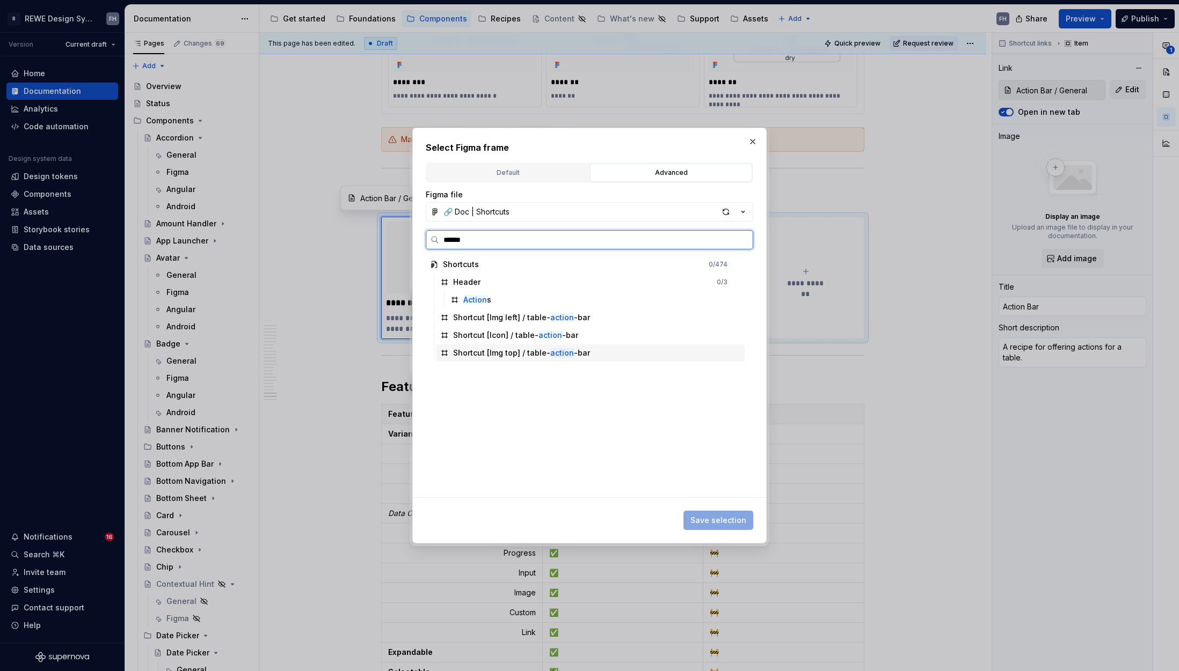
click at [592, 354] on div "Shortcut [Img top] / table- action -bar" at bounding box center [590, 353] width 309 height 17
click at [733, 516] on span "Save selection" at bounding box center [718, 520] width 56 height 11
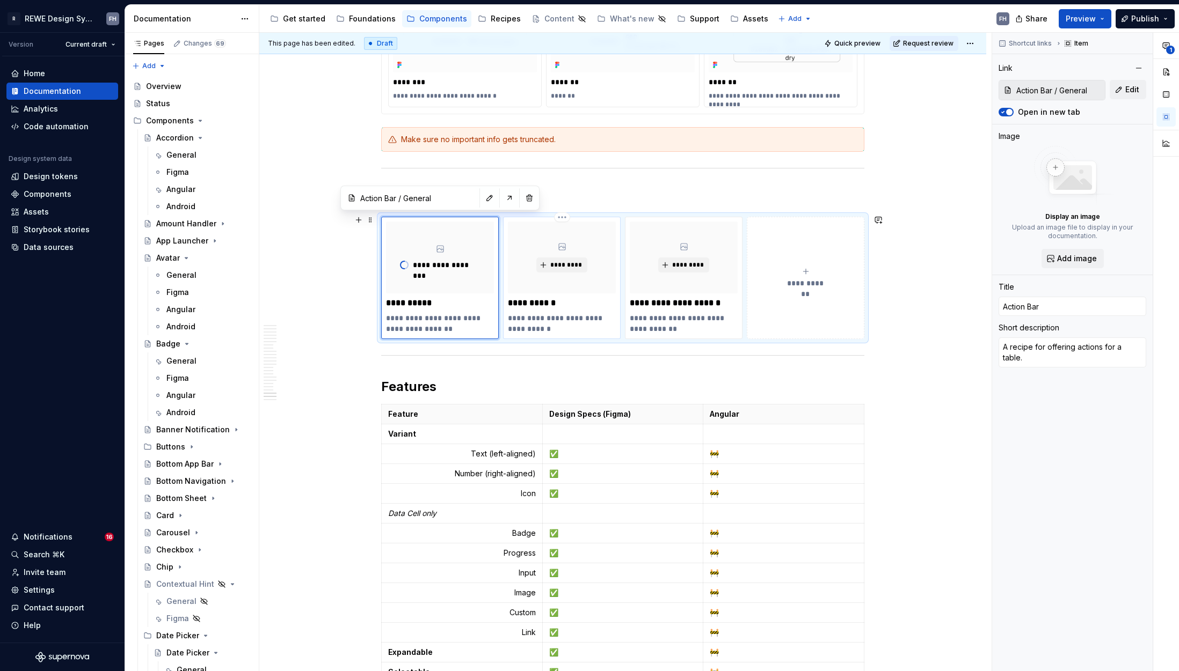
type textarea "*"
type input "Config Menu"
type textarea "Allow users to adjust the Table view"
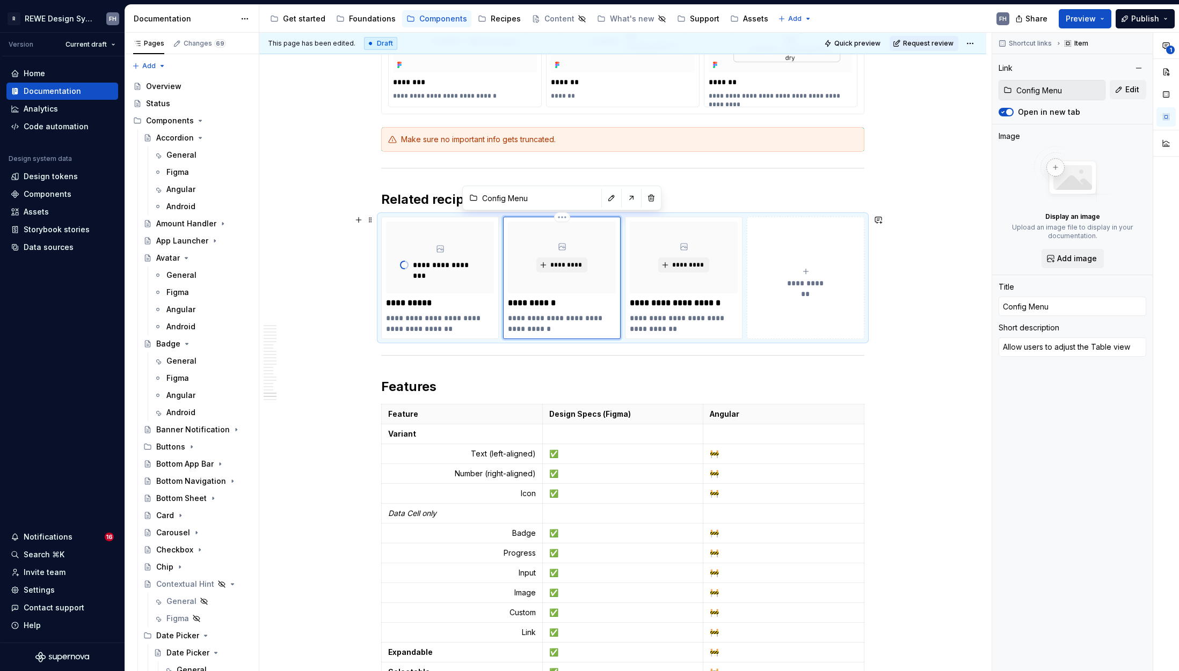
click at [581, 286] on div "*********" at bounding box center [562, 258] width 108 height 72
click at [564, 258] on button "*********" at bounding box center [561, 265] width 51 height 15
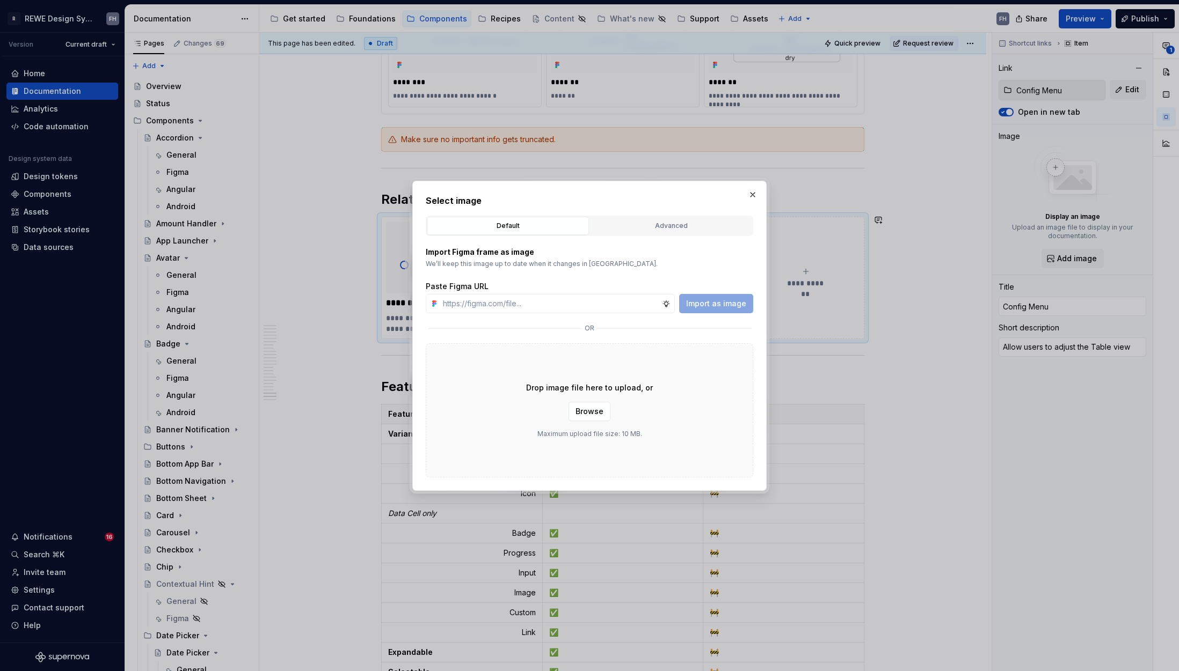
type textarea "*"
click at [657, 227] on div "Advanced" at bounding box center [671, 226] width 155 height 11
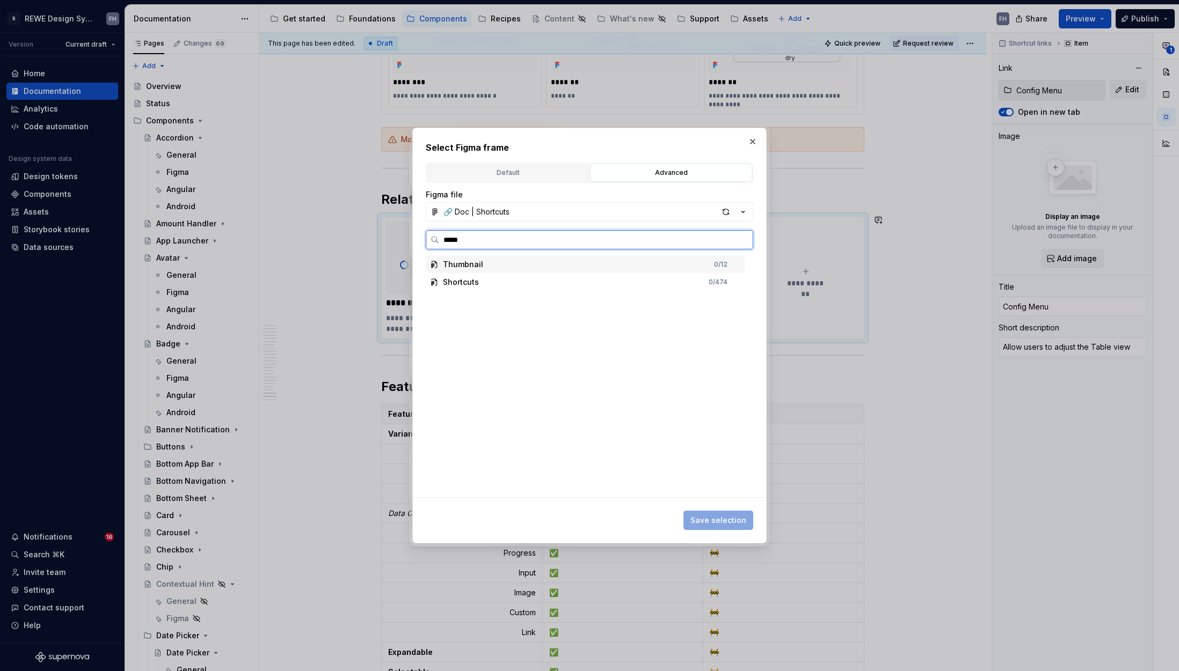
type input "******"
click at [612, 315] on div "Shortcut [Img top] / table- config -menu" at bounding box center [590, 317] width 309 height 17
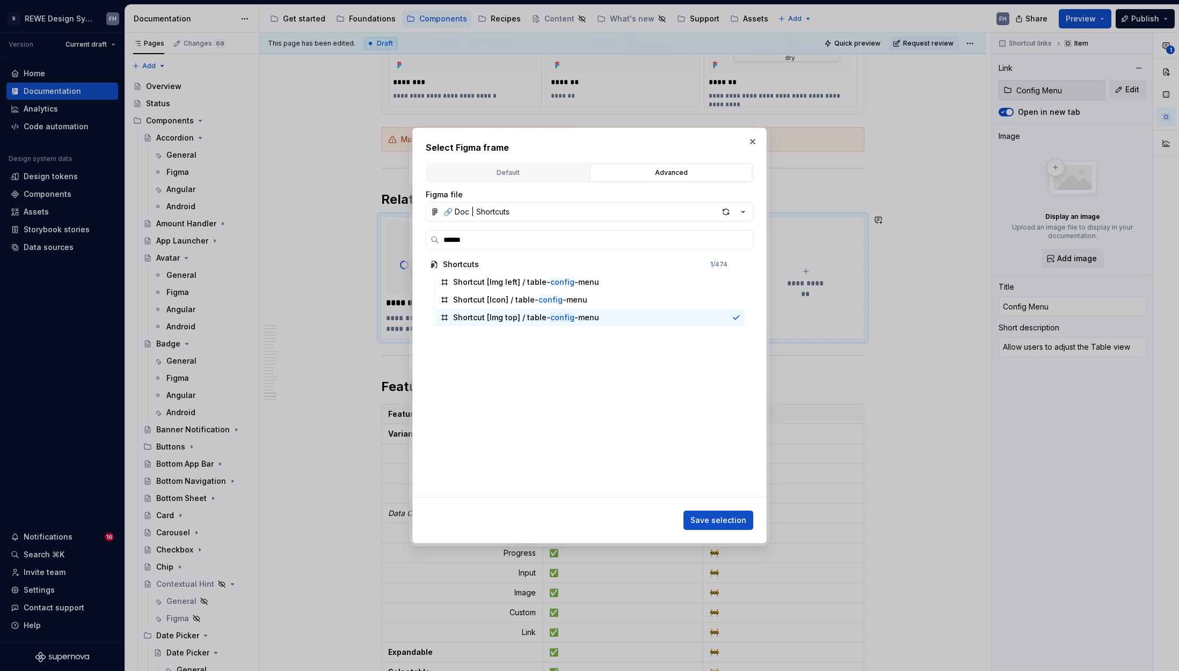
click at [721, 509] on div "Save selection" at bounding box center [589, 519] width 327 height 24
click at [721, 520] on span "Save selection" at bounding box center [718, 520] width 56 height 11
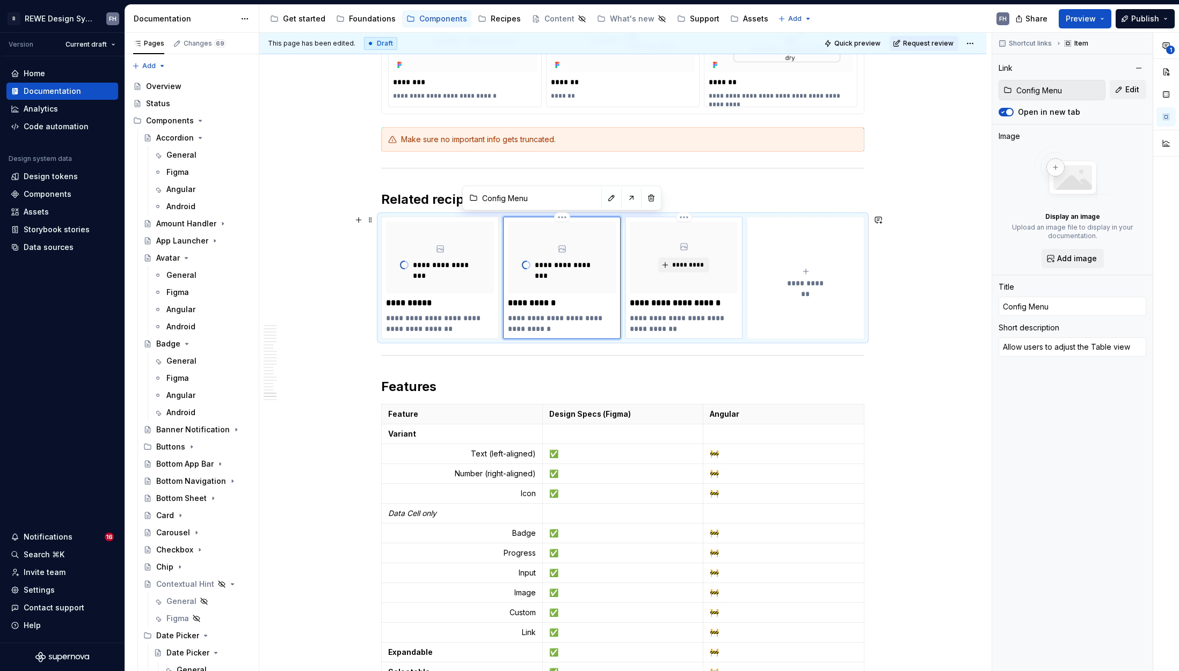
type textarea "*"
type input "Sticky Rows & Columns"
type textarea "Helps users compare values in a Table"
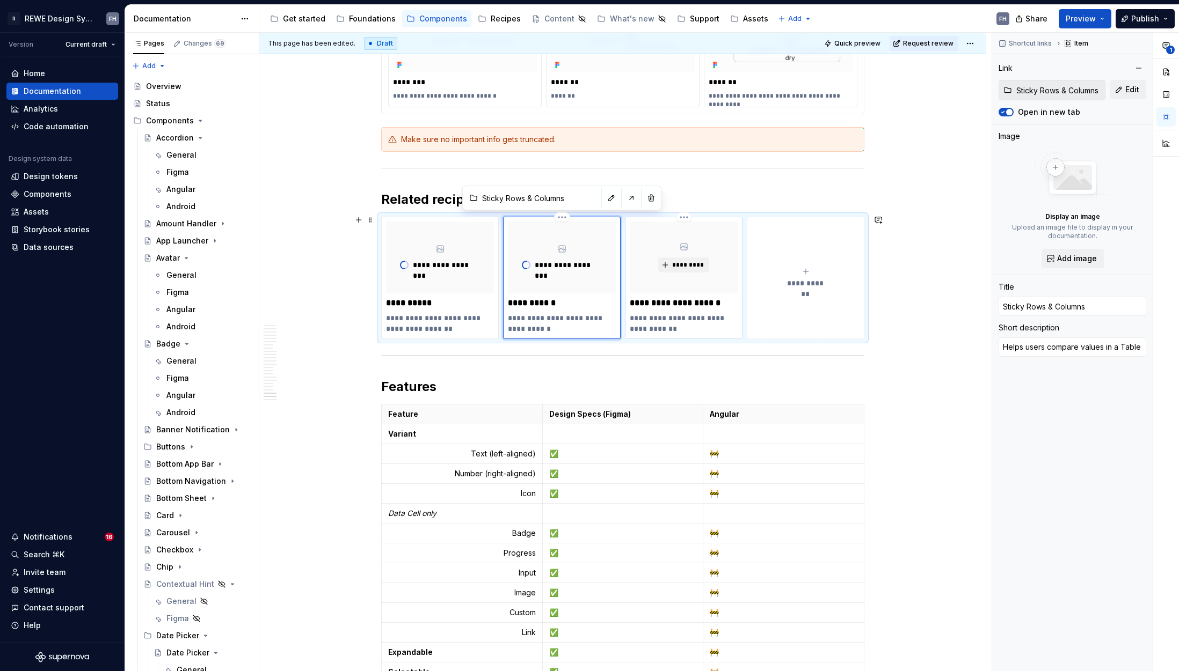
click at [704, 310] on div "**********" at bounding box center [684, 278] width 108 height 113
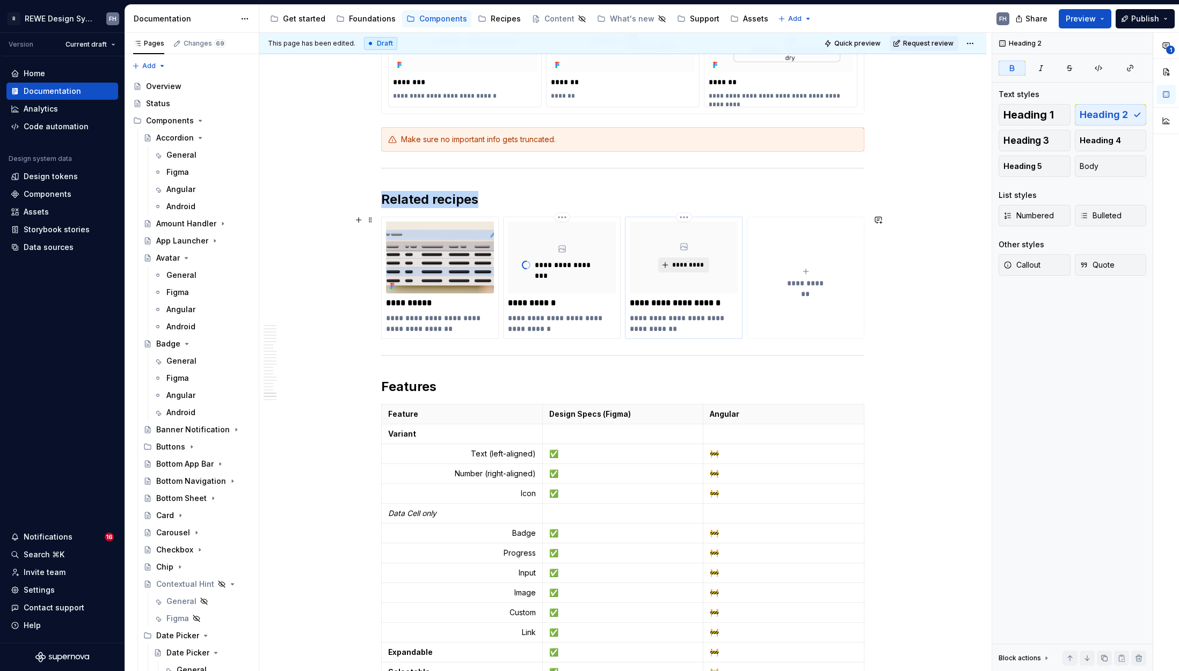
click at [697, 258] on button "*********" at bounding box center [683, 265] width 51 height 15
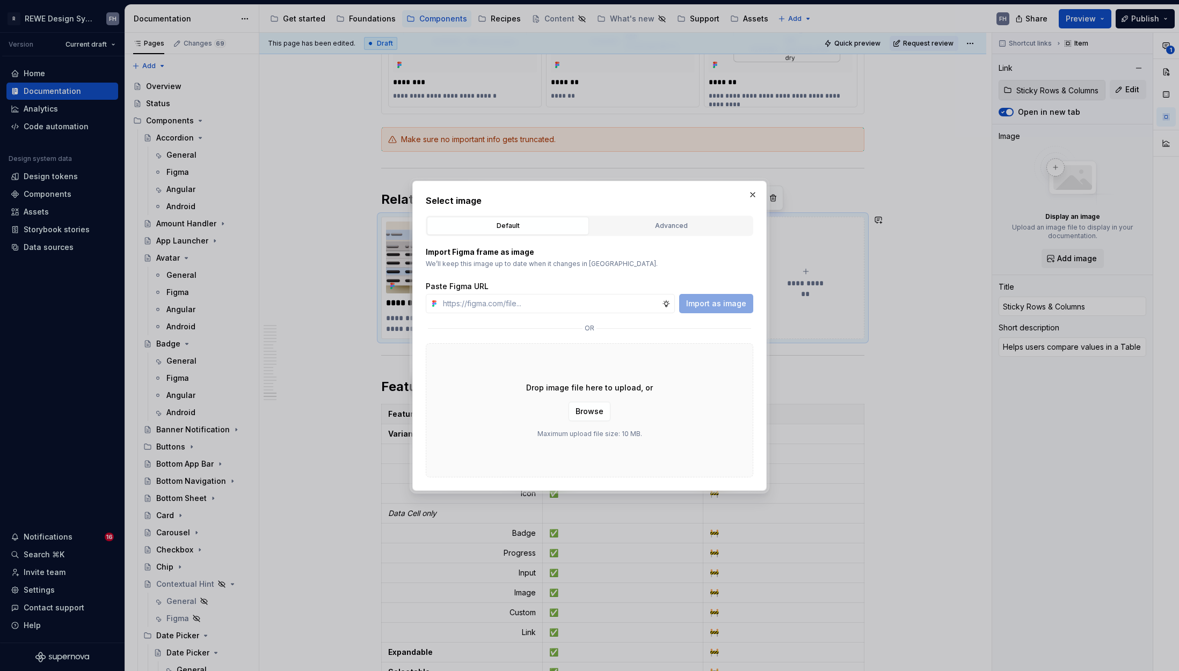
type textarea "*"
click at [661, 225] on div "Advanced" at bounding box center [671, 226] width 155 height 11
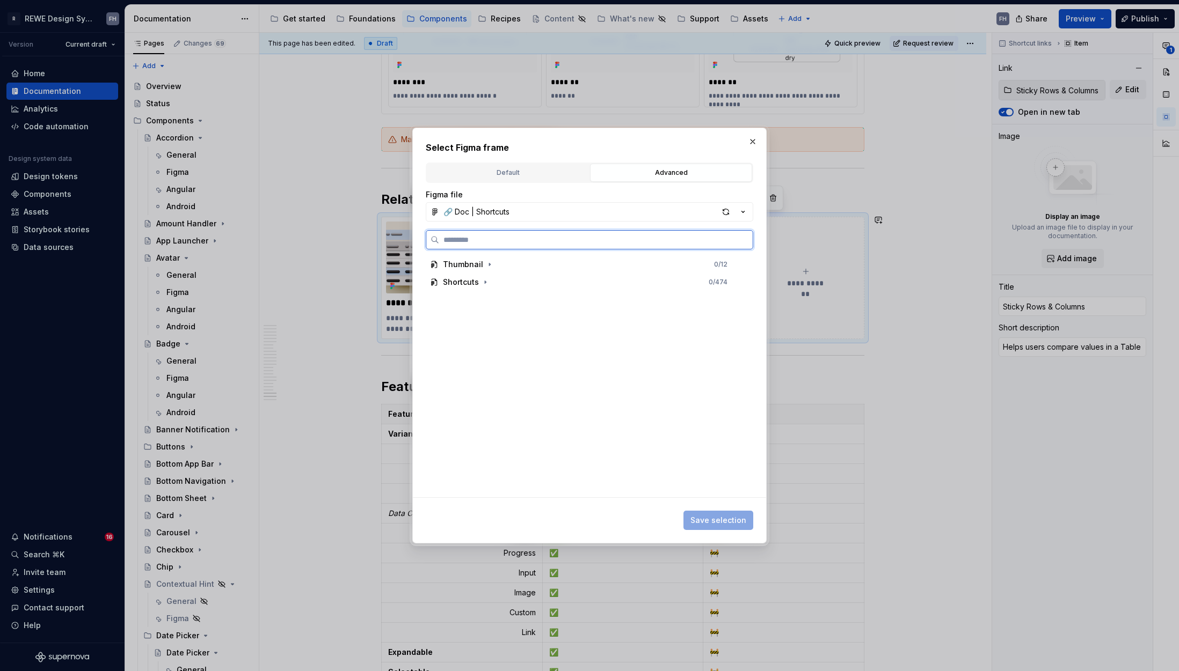
click at [479, 243] on input "search" at bounding box center [595, 240] width 313 height 11
type input "******"
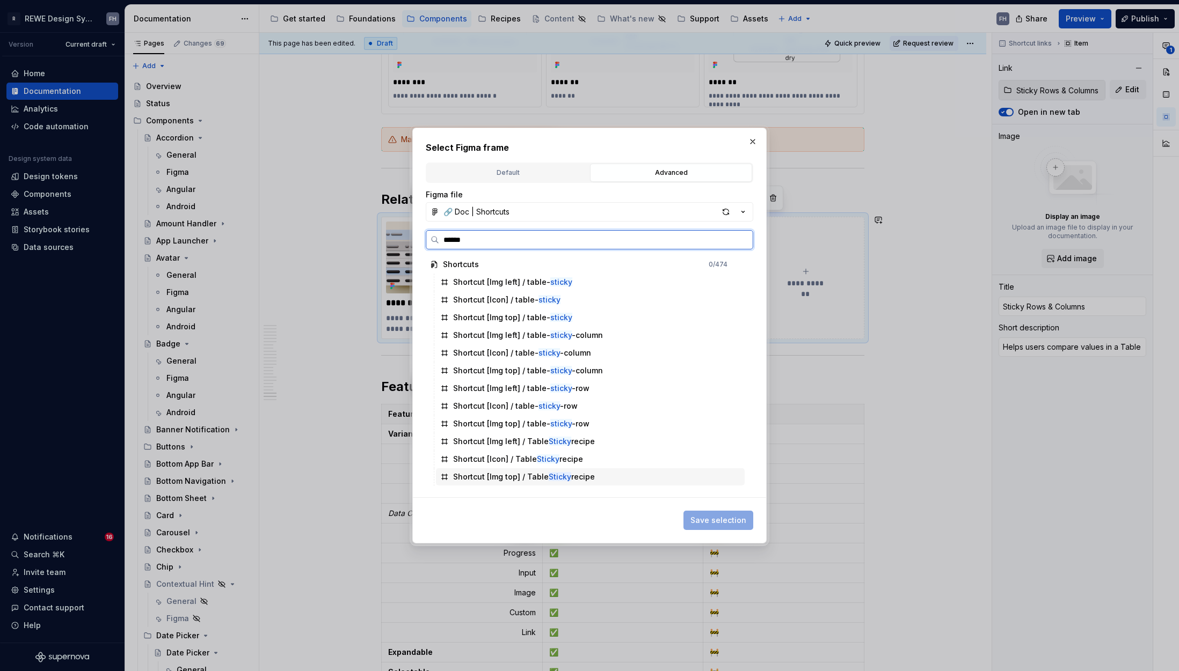
click at [596, 474] on div "Shortcut [Img top] / Table Sticky recipe" at bounding box center [590, 477] width 309 height 17
click at [713, 519] on span "Save selection" at bounding box center [718, 520] width 56 height 11
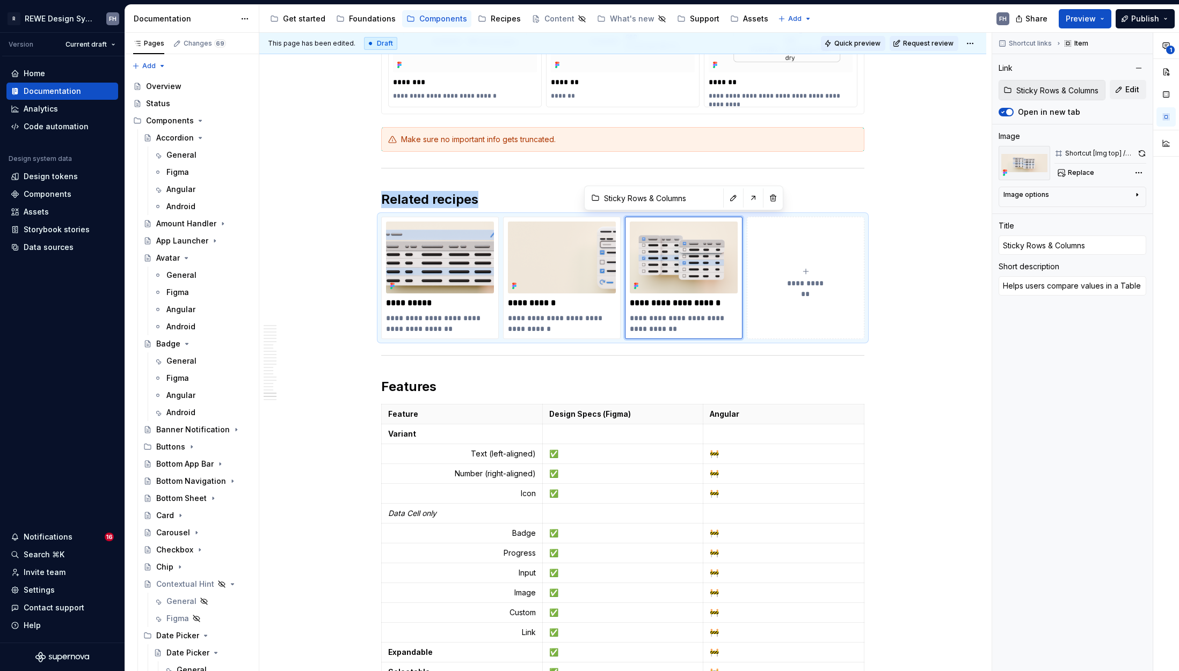
click at [875, 44] on span "Quick preview" at bounding box center [857, 43] width 46 height 9
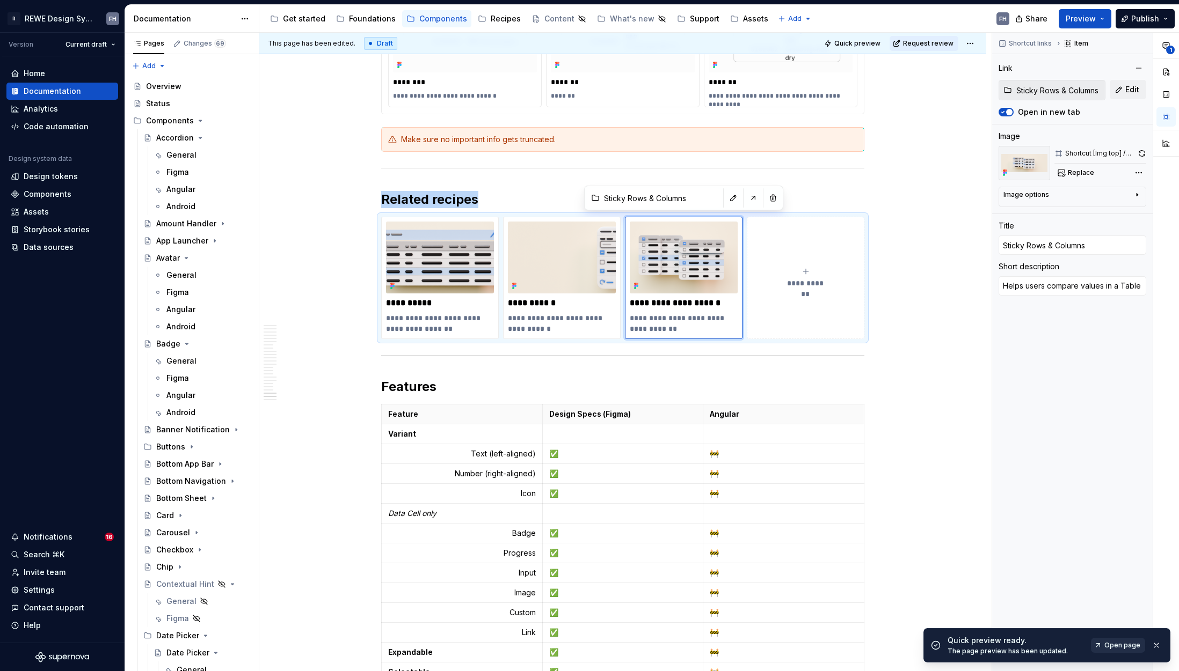
click at [1127, 645] on span "Open page" at bounding box center [1122, 645] width 36 height 9
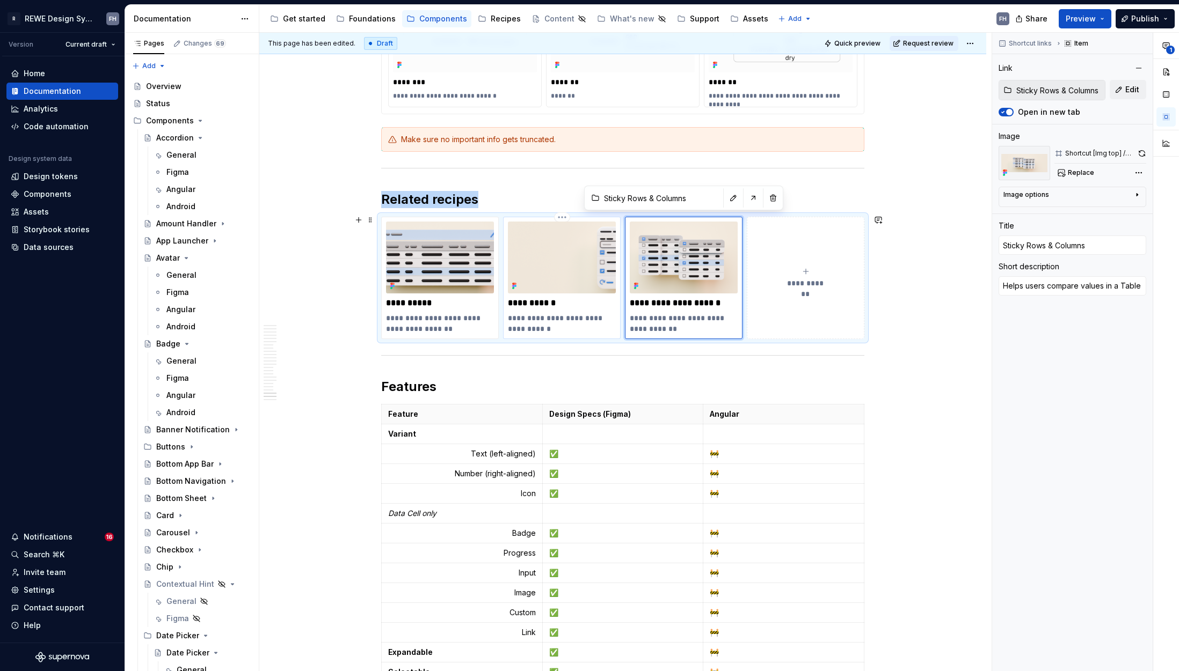
type textarea "*"
type input "Config Menu"
type textarea "Allow users to adjust the Table view"
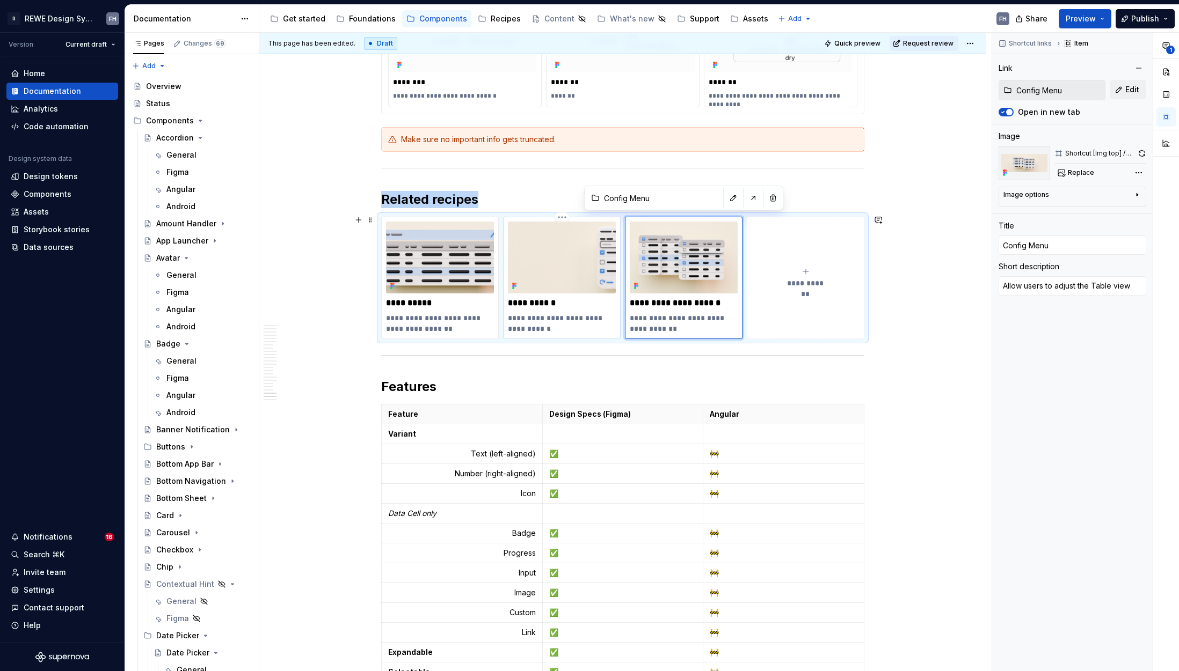
click at [562, 255] on img at bounding box center [562, 258] width 108 height 72
click at [1072, 169] on button "Replace" at bounding box center [1076, 172] width 45 height 15
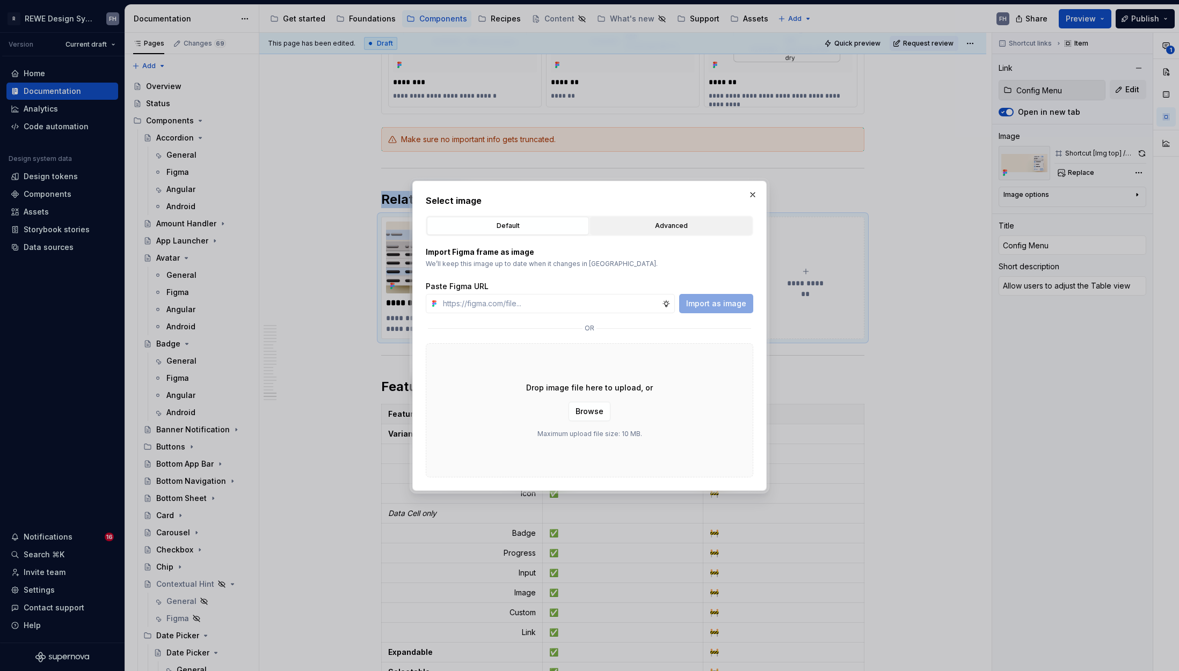
click at [662, 225] on div "Advanced" at bounding box center [671, 226] width 155 height 11
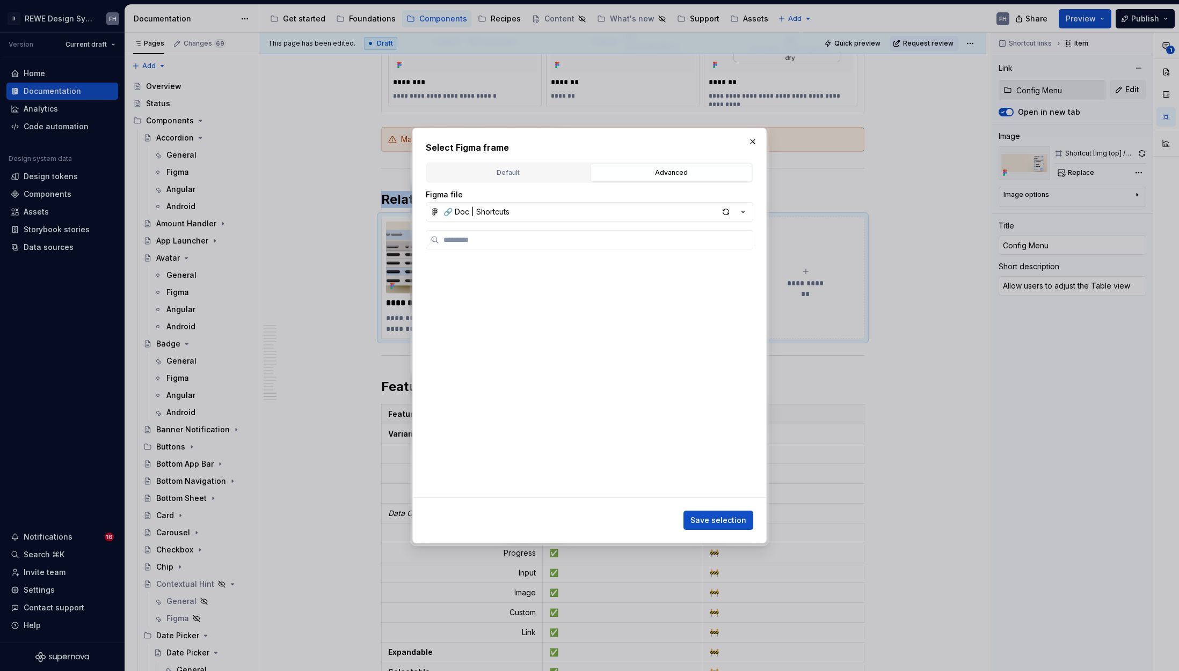
type textarea "*"
type input "******"
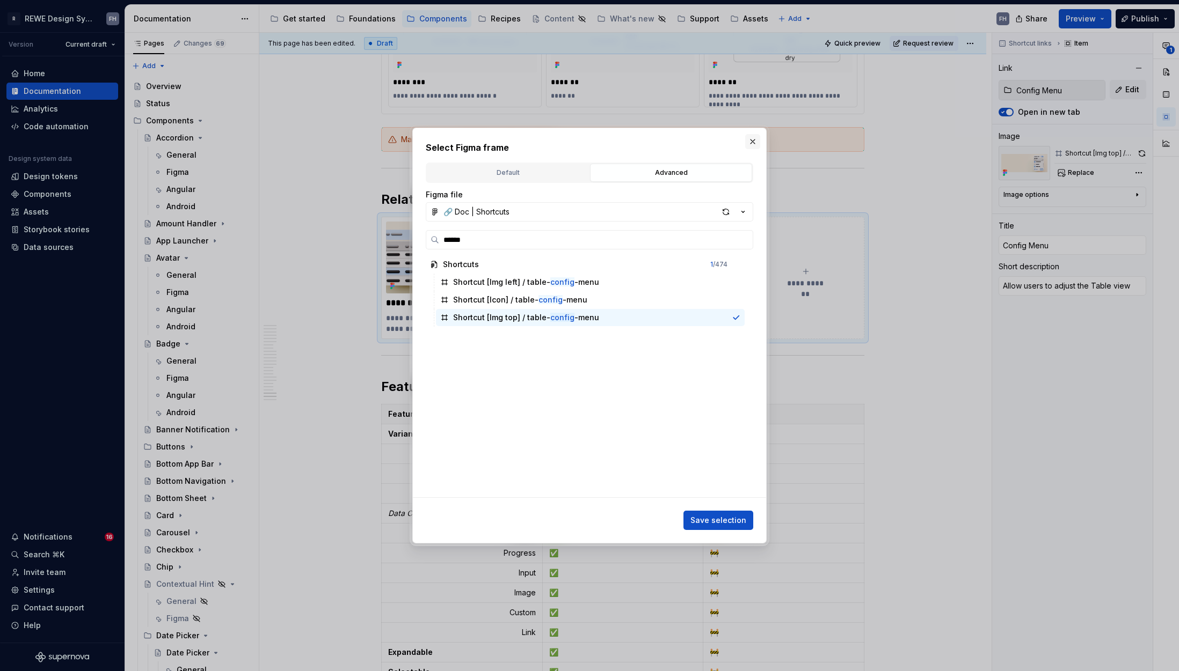
click at [747, 142] on button "button" at bounding box center [752, 141] width 15 height 15
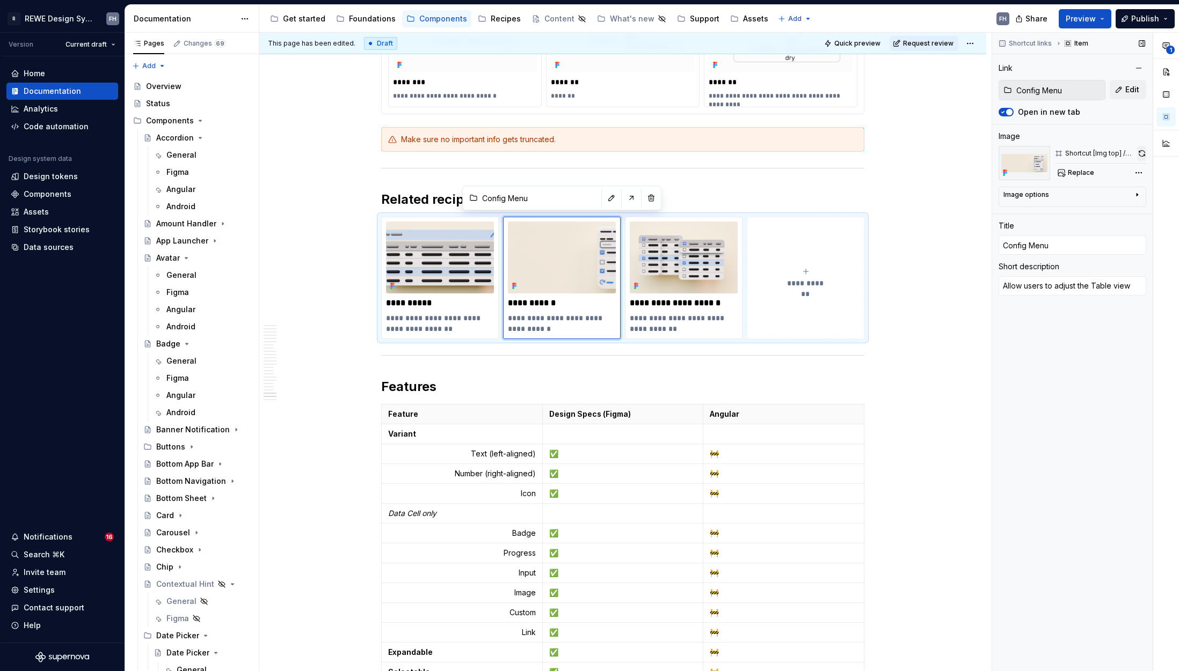
click at [1140, 153] on button "button" at bounding box center [1141, 153] width 9 height 15
click at [935, 44] on span "Request review" at bounding box center [928, 43] width 50 height 9
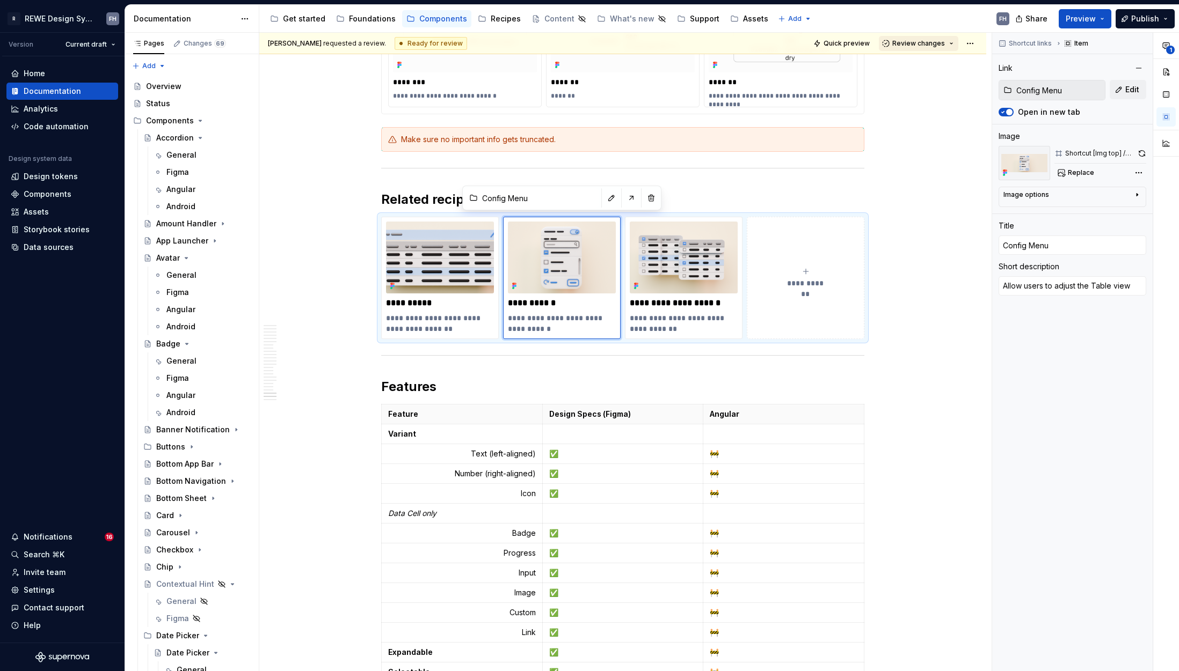
click at [930, 35] on div "Franziska Haaf requested a review. Ready for review Quick preview Review changes" at bounding box center [622, 43] width 727 height 21
click at [931, 43] on span "Review changes" at bounding box center [918, 43] width 53 height 9
click at [923, 63] on div "Approve" at bounding box center [948, 64] width 94 height 11
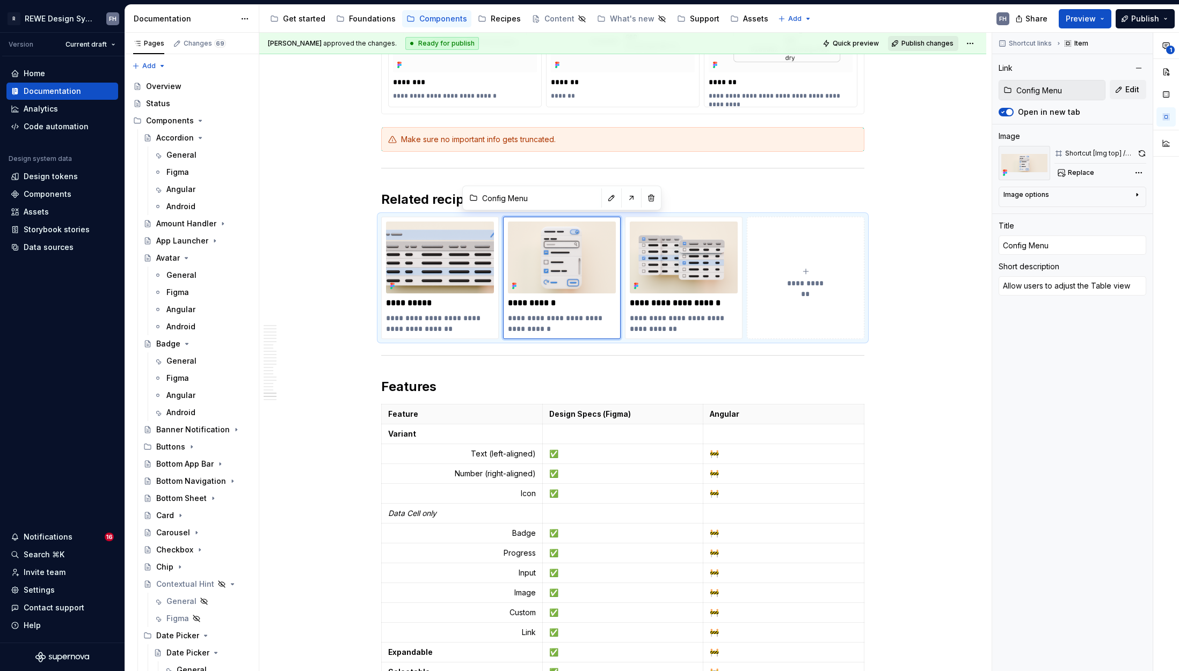
click at [932, 41] on span "Publish changes" at bounding box center [927, 43] width 52 height 9
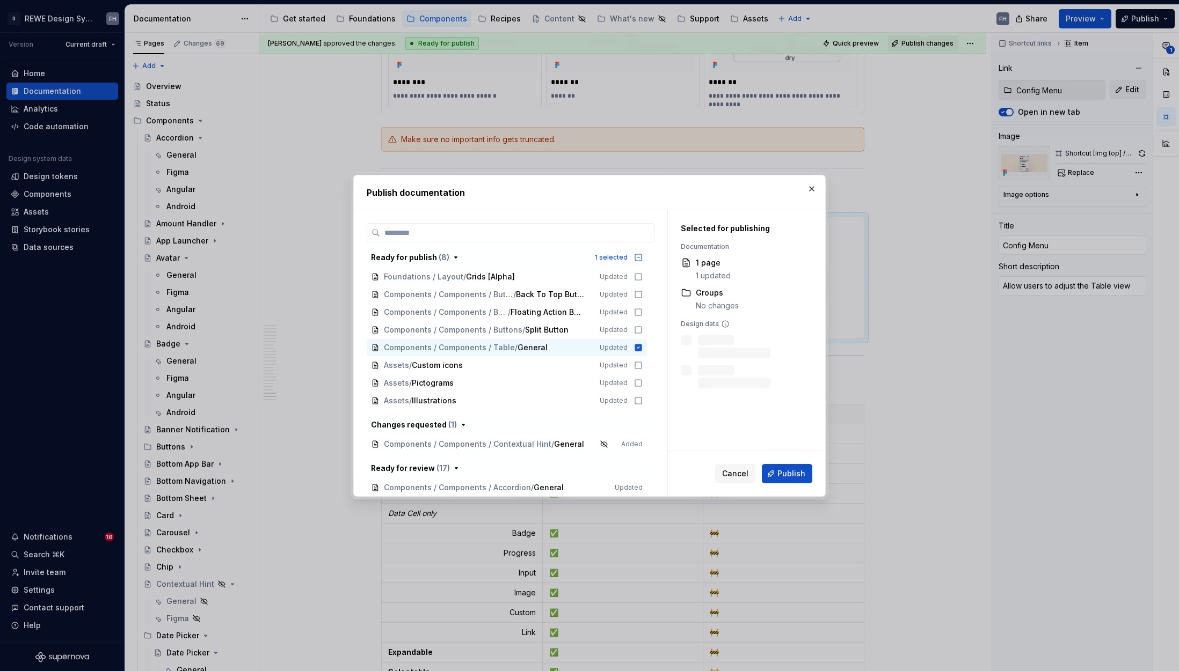
click at [798, 480] on button "Publish" at bounding box center [787, 473] width 50 height 19
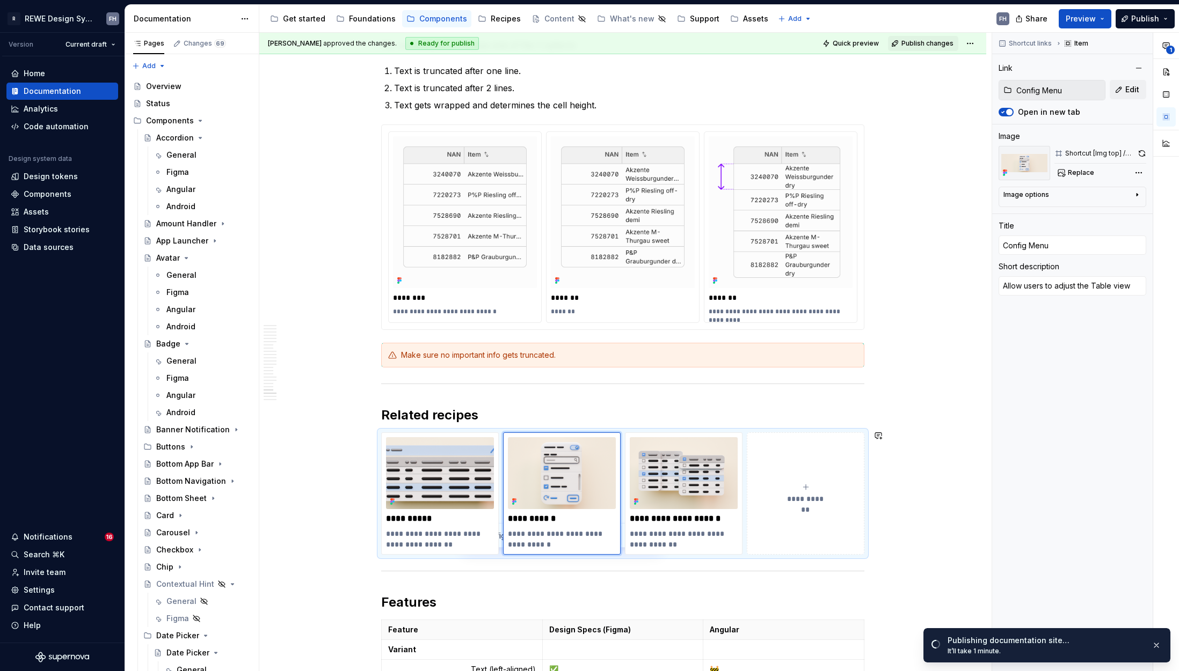
scroll to position [12467, 0]
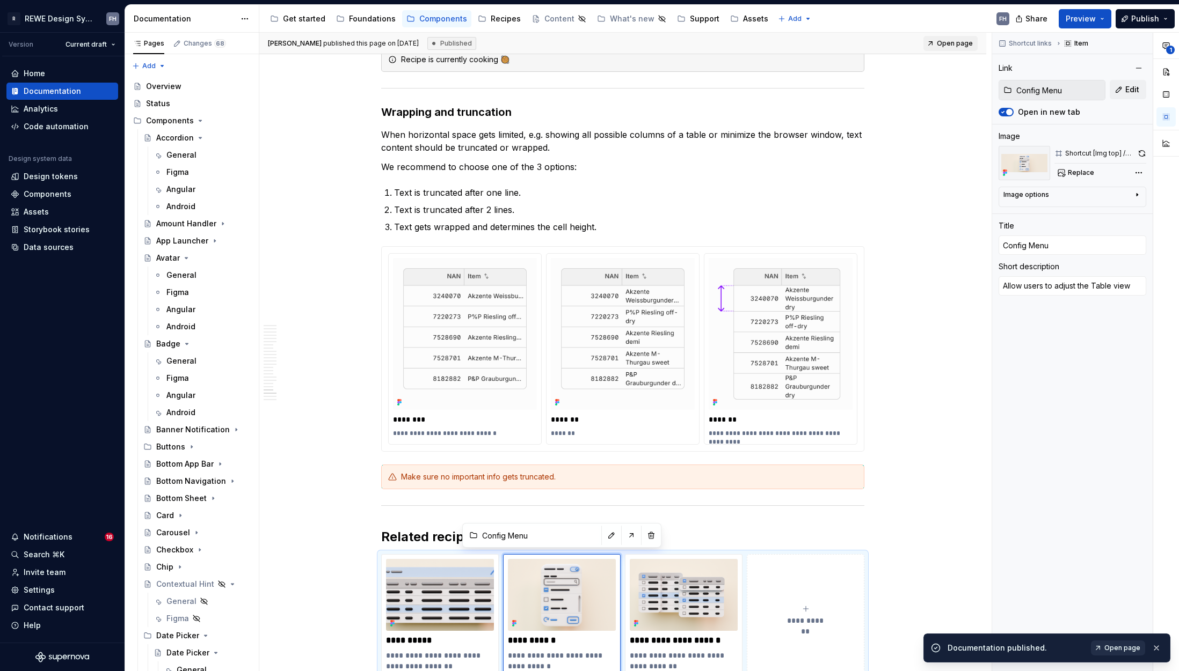
type textarea "*"
click at [1133, 649] on span "Open page" at bounding box center [1122, 648] width 36 height 9
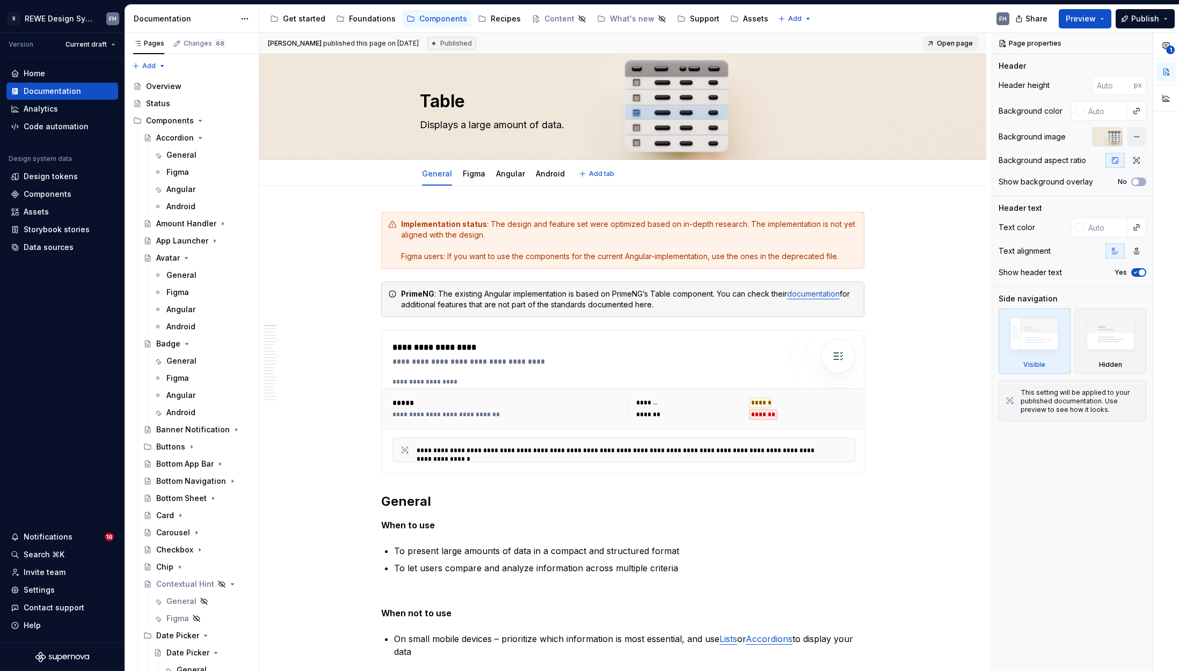
type textarea "*"
